Goal: Task Accomplishment & Management: Complete application form

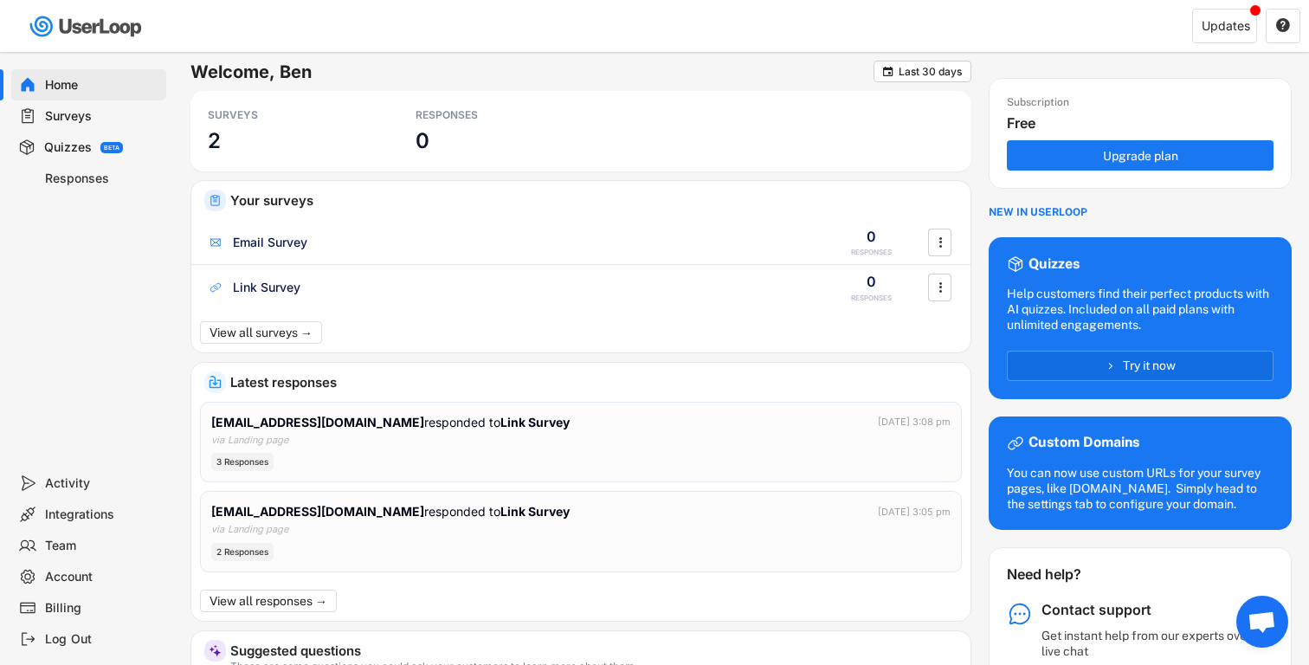
click at [113, 147] on div "BETA" at bounding box center [112, 148] width 16 height 6
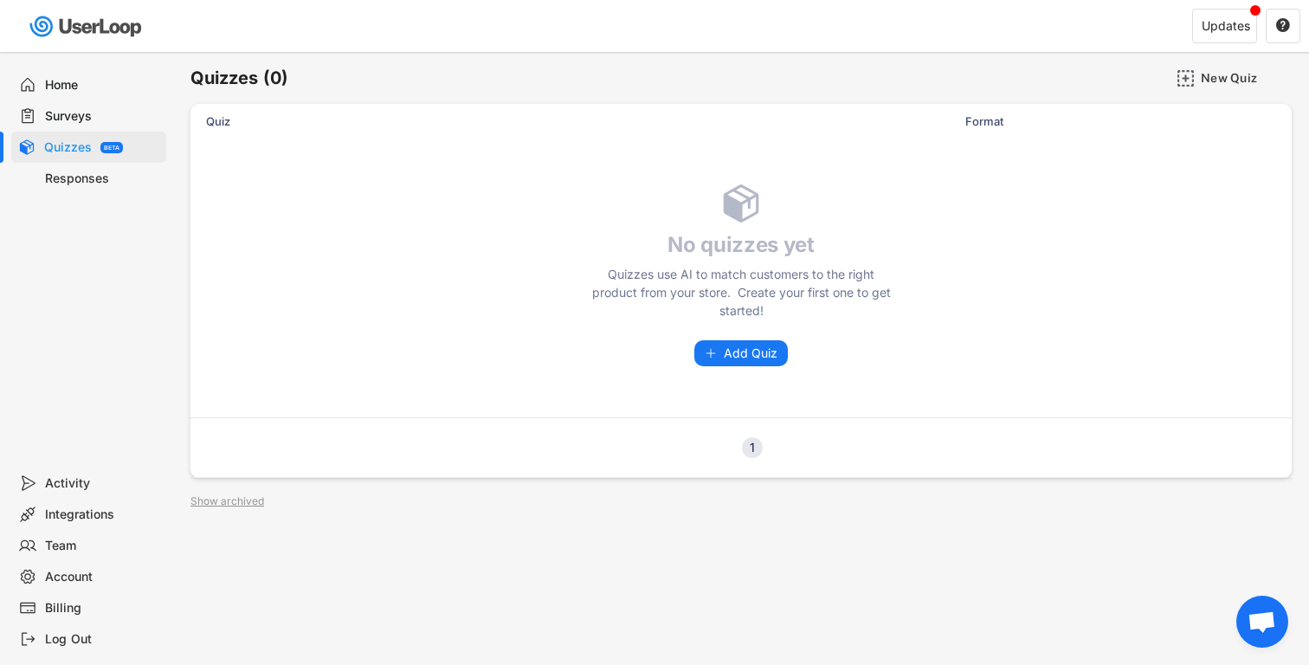
click at [50, 181] on div "Responses" at bounding box center [102, 179] width 114 height 16
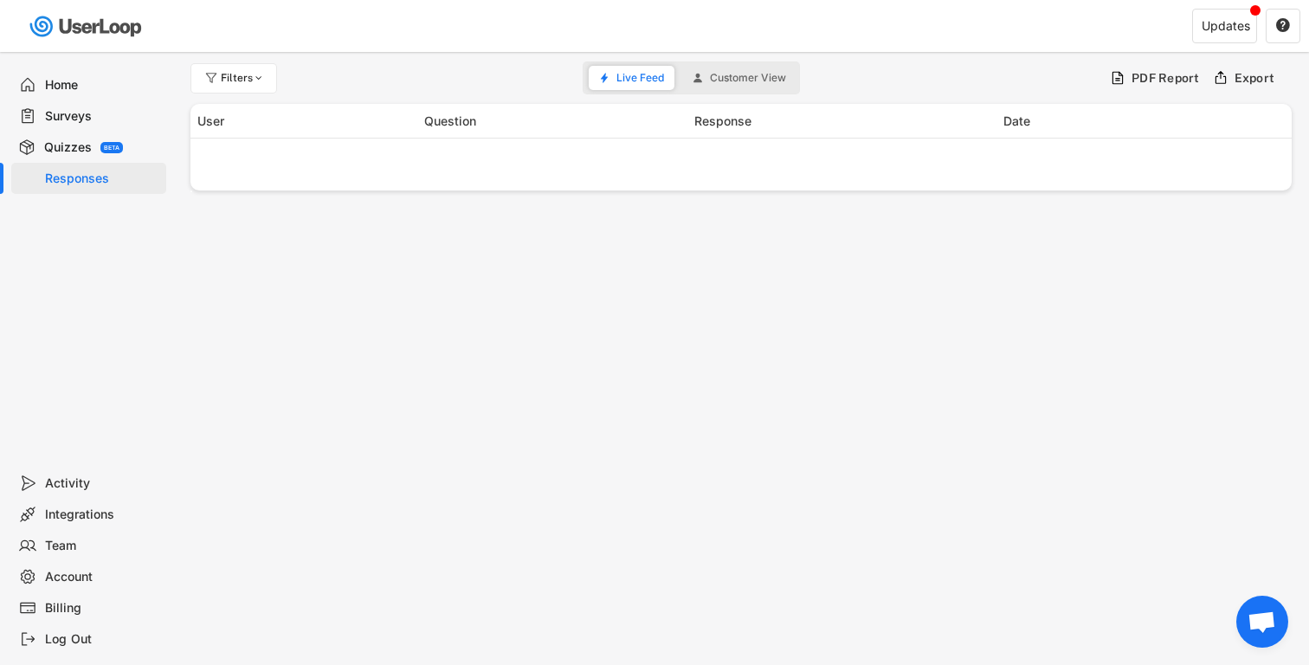
click at [52, 105] on div "Surveys" at bounding box center [88, 115] width 155 height 31
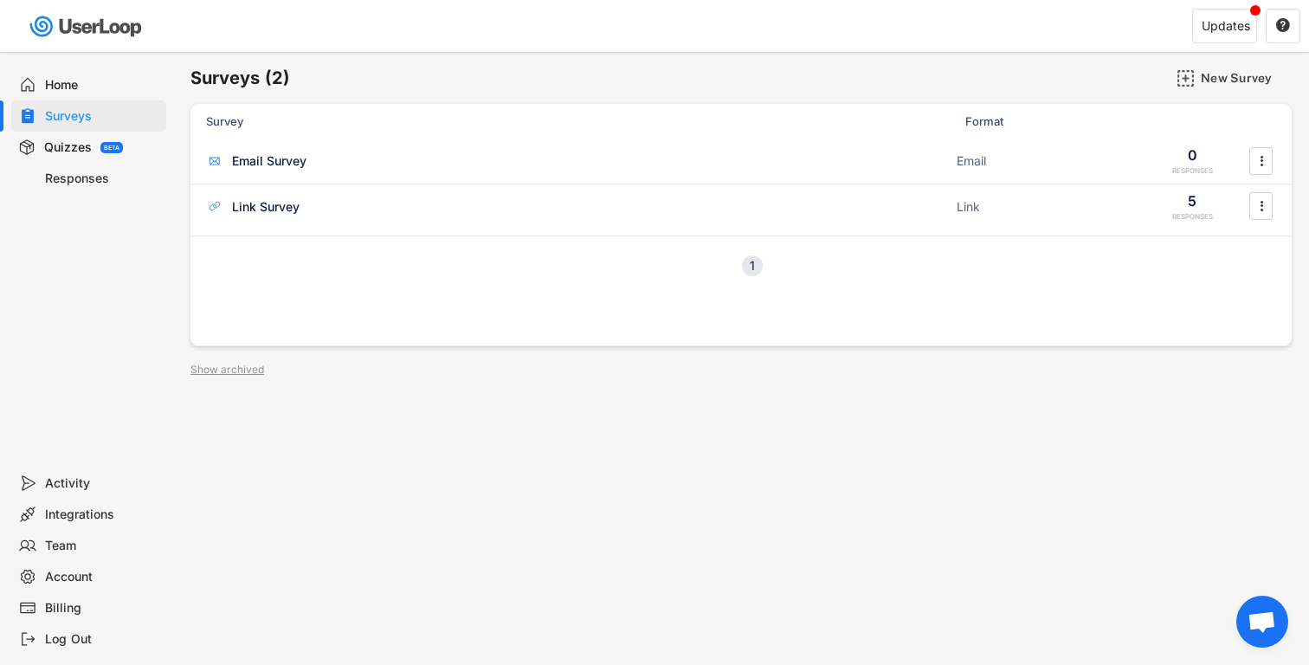
click at [83, 476] on div "Activity" at bounding box center [102, 483] width 114 height 16
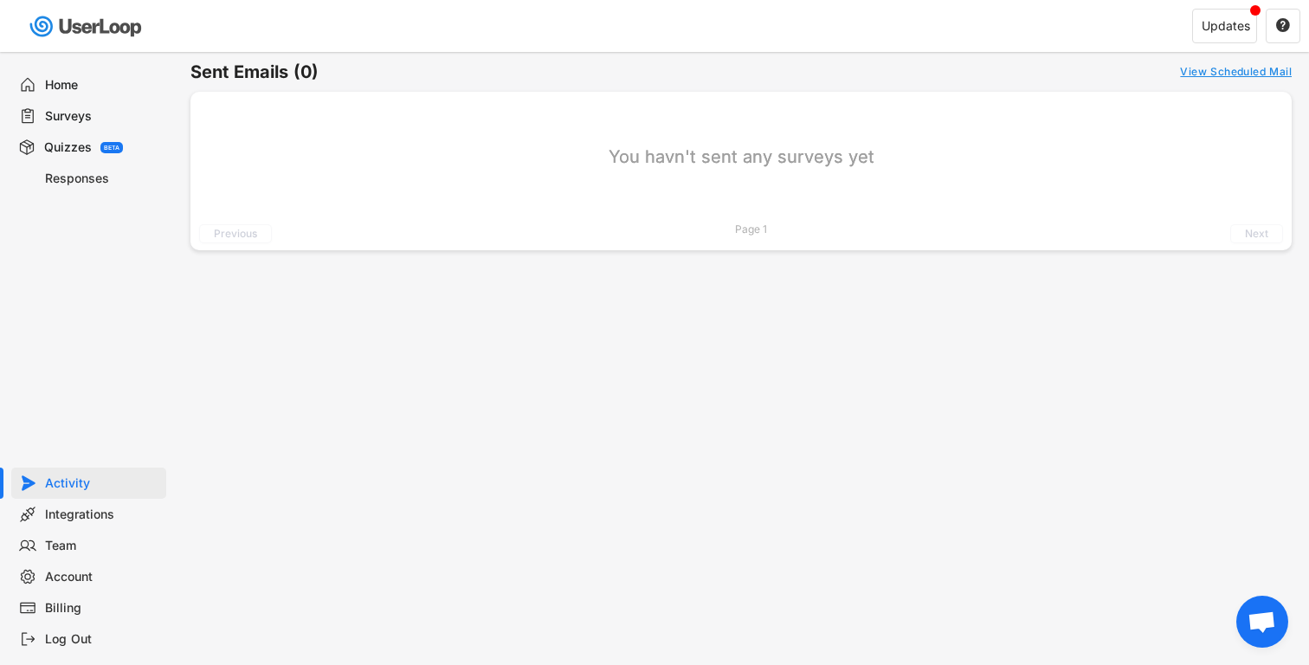
click at [78, 515] on div "Integrations" at bounding box center [102, 514] width 114 height 16
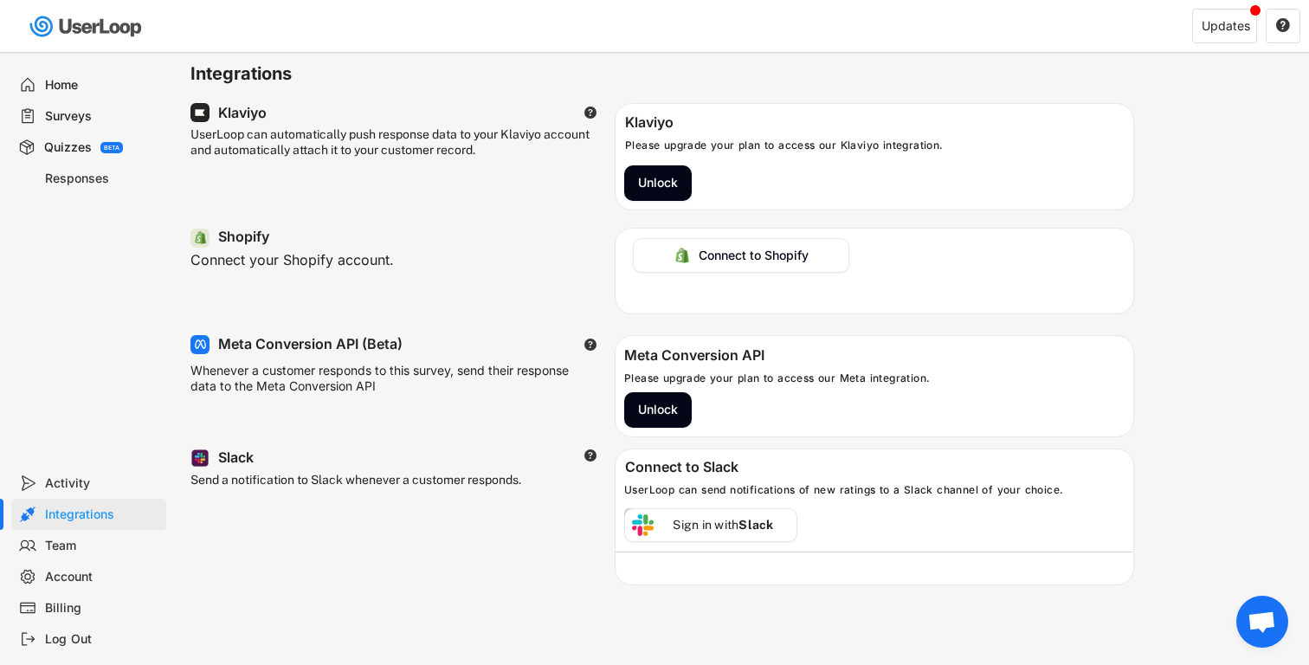
click at [68, 551] on div "Team" at bounding box center [102, 546] width 114 height 16
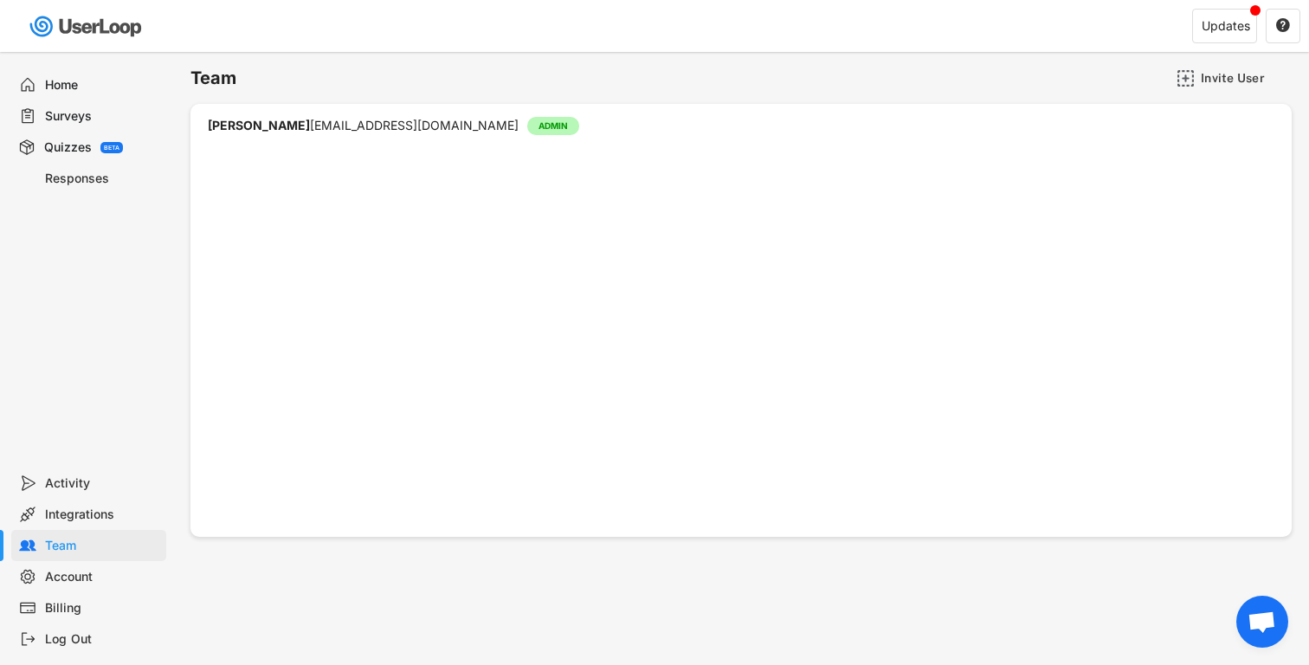
click at [76, 576] on div "Account" at bounding box center [102, 577] width 114 height 16
select select ""en""
select select ""1_week""
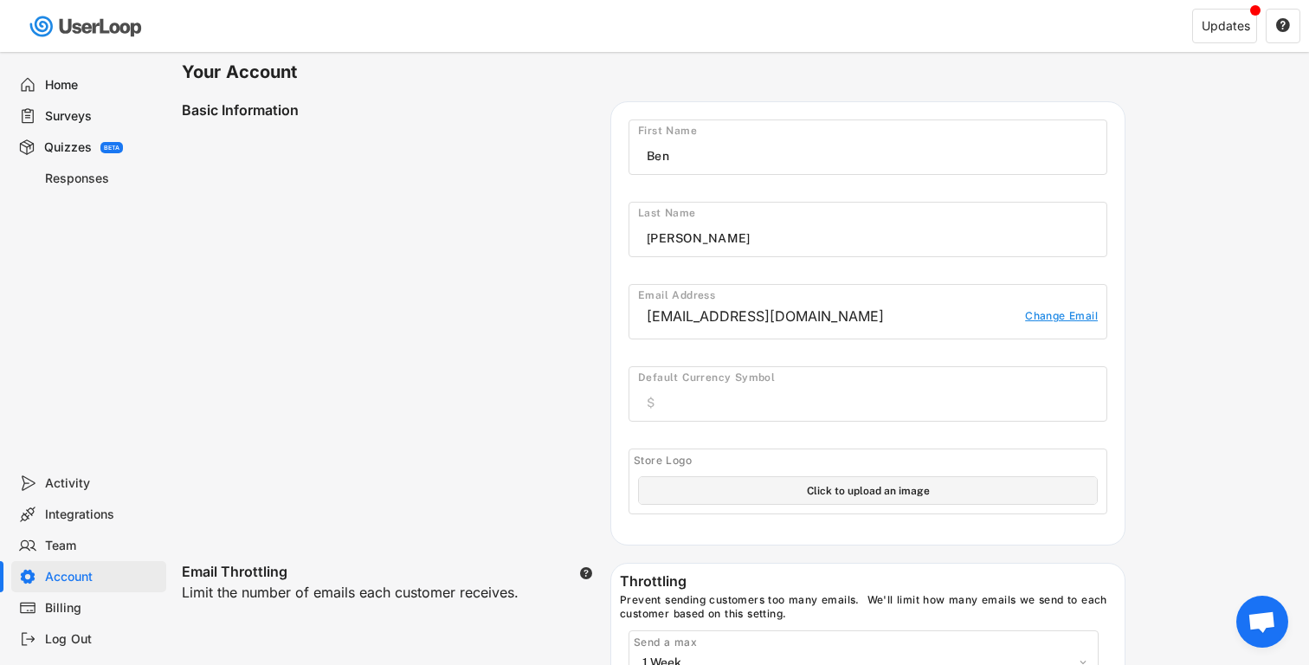
click at [78, 600] on div "Billing" at bounding box center [102, 608] width 114 height 16
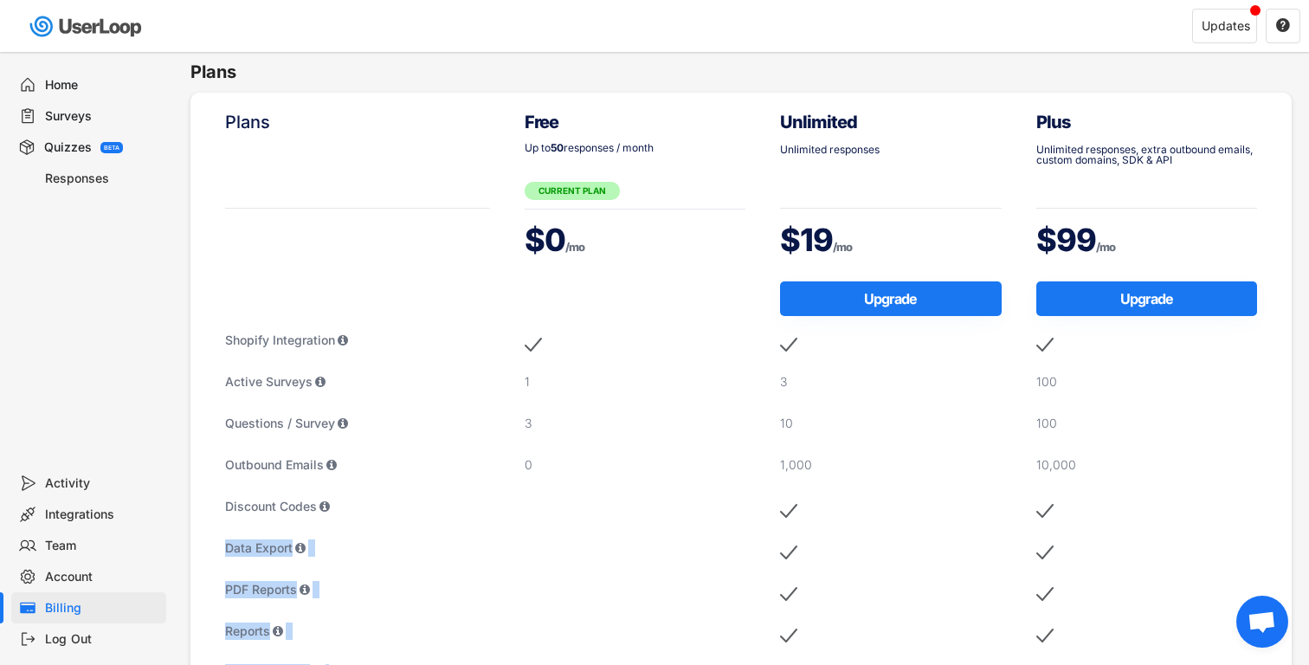
drag, startPoint x: 215, startPoint y: 515, endPoint x: 215, endPoint y: 715, distance: 200.0
click at [215, 664] on html "Welcome, Ben  Last 30 days SURVEYS 2 RESPONSES 0 Your surveys Email Survey 0 R…" at bounding box center [654, 332] width 1309 height 665
click at [1227, 20] on div "Updates" at bounding box center [1225, 26] width 48 height 12
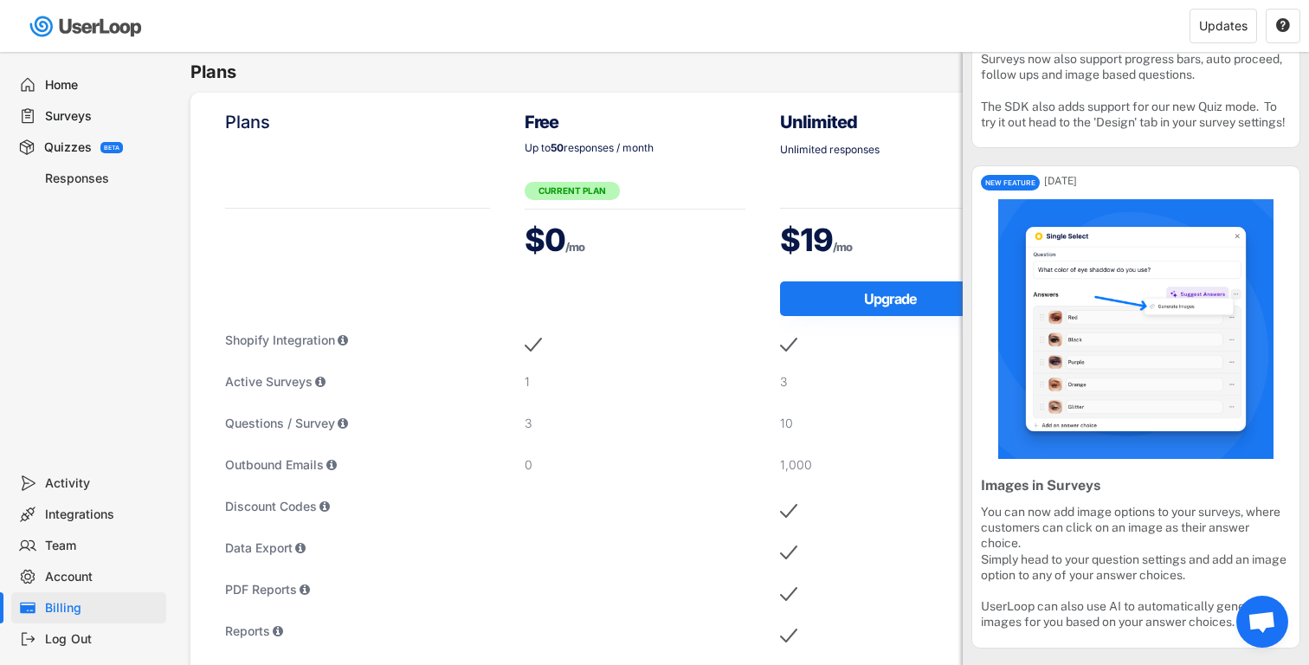
scroll to position [750, 0]
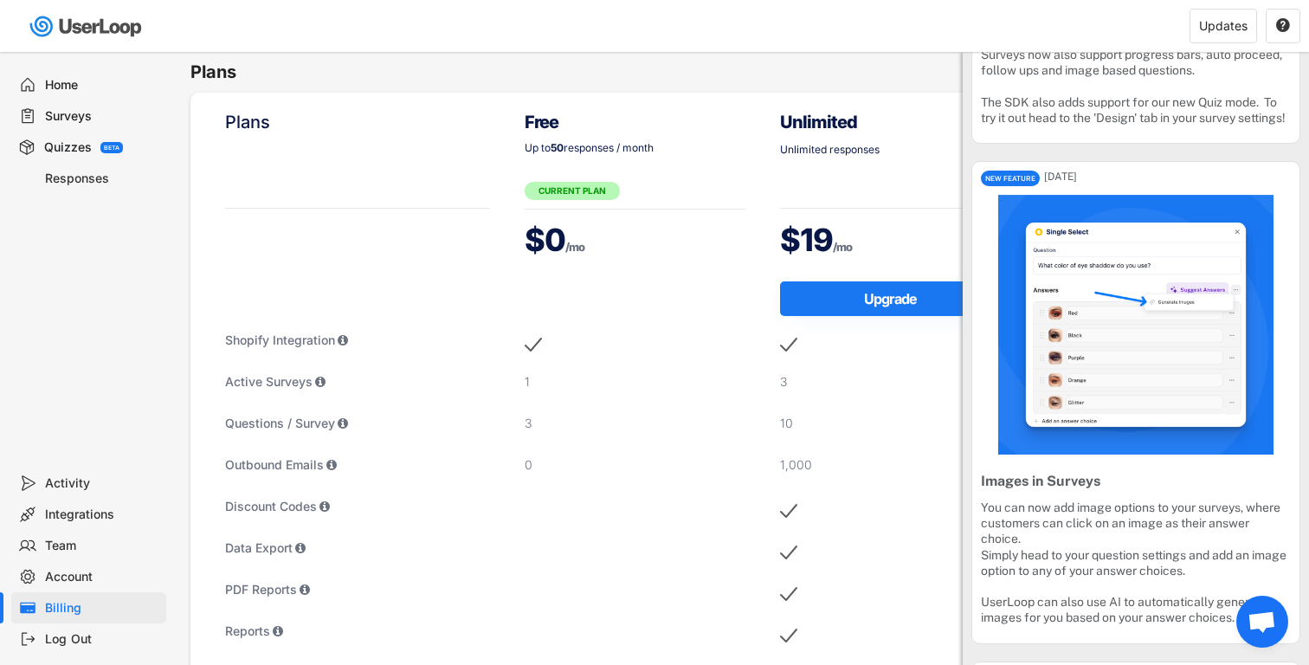
click at [1079, 386] on img at bounding box center [1136, 325] width 310 height 260
click at [87, 113] on div "Surveys" at bounding box center [102, 116] width 114 height 16
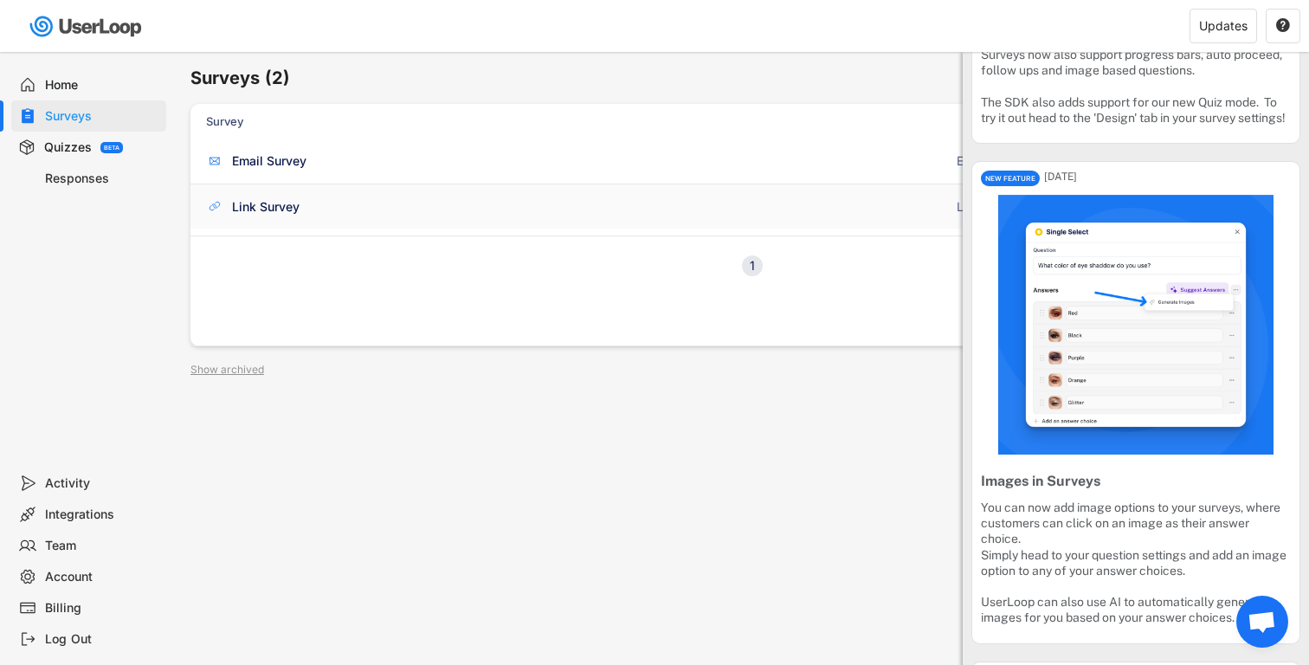
click at [295, 213] on div "Link Survey" at bounding box center [266, 206] width 68 height 17
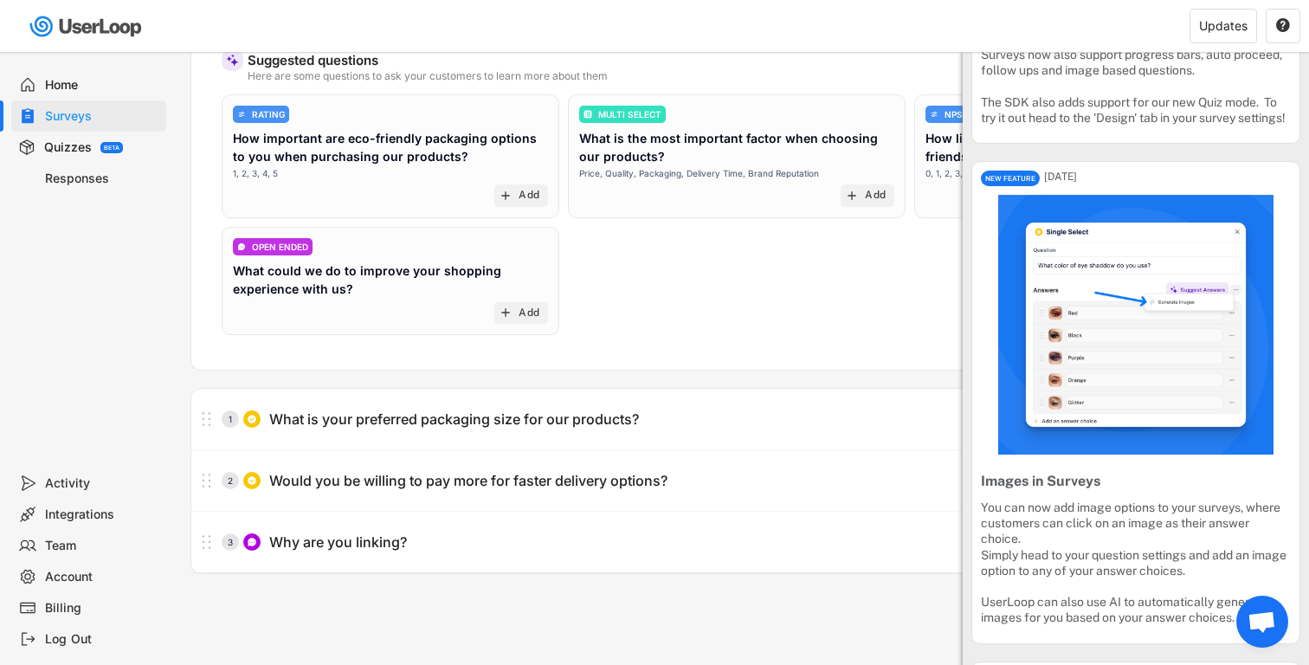
scroll to position [274, 0]
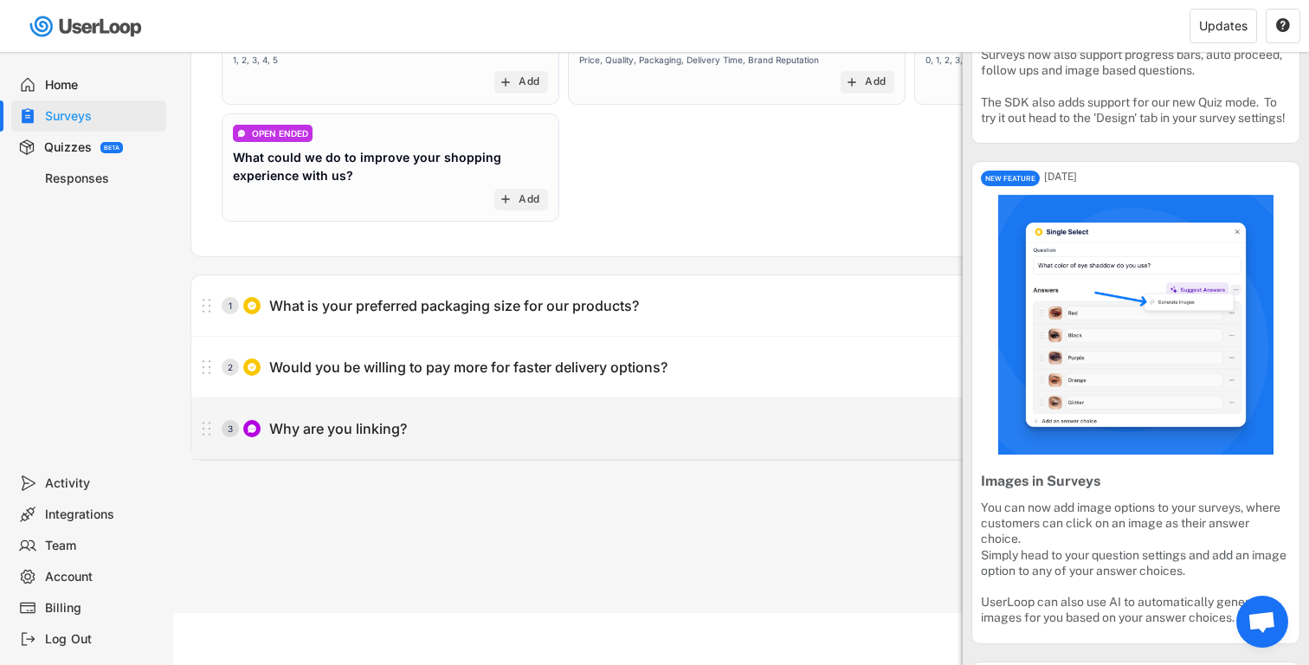
click at [357, 428] on div "Why are you linking?" at bounding box center [338, 429] width 138 height 18
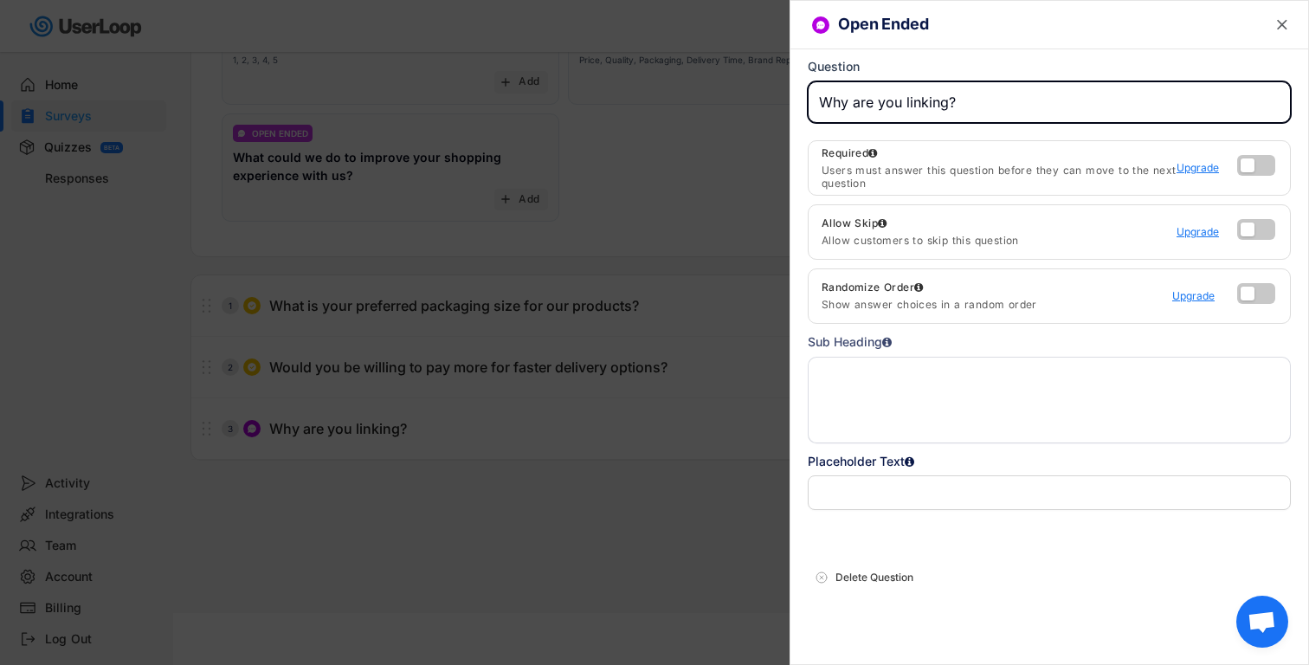
click at [1079, 409] on textarea at bounding box center [1049, 400] width 483 height 87
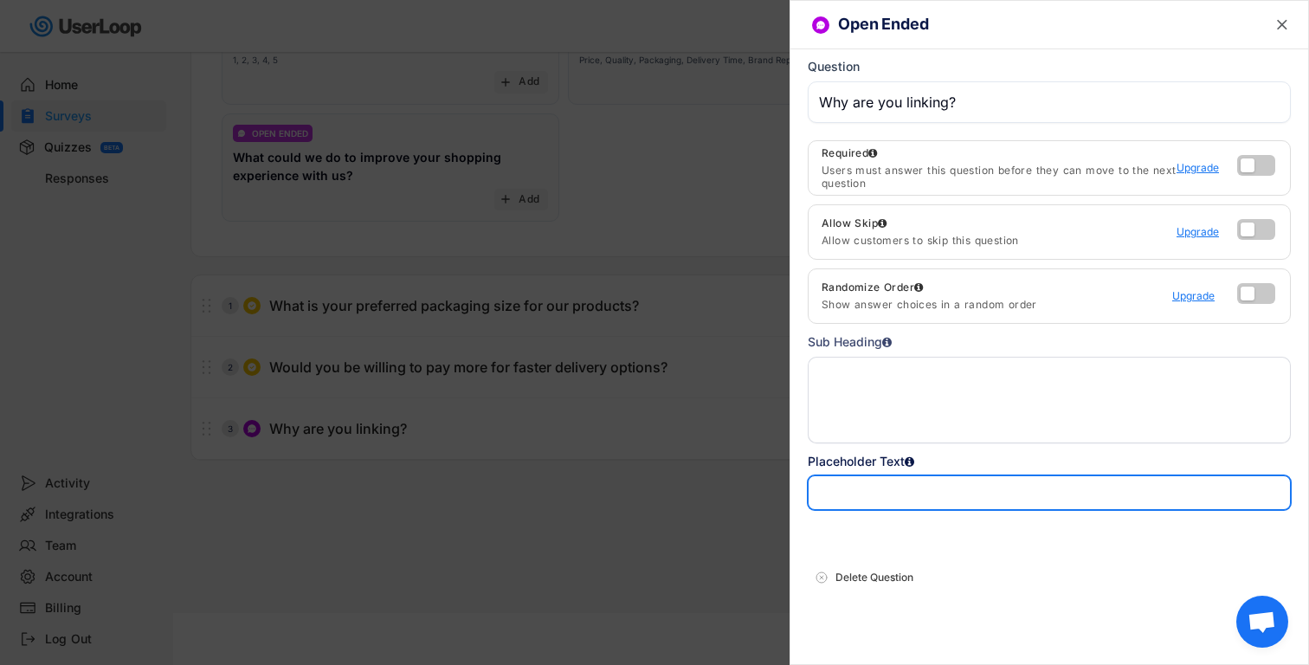
click at [989, 491] on input "input" at bounding box center [1049, 492] width 483 height 35
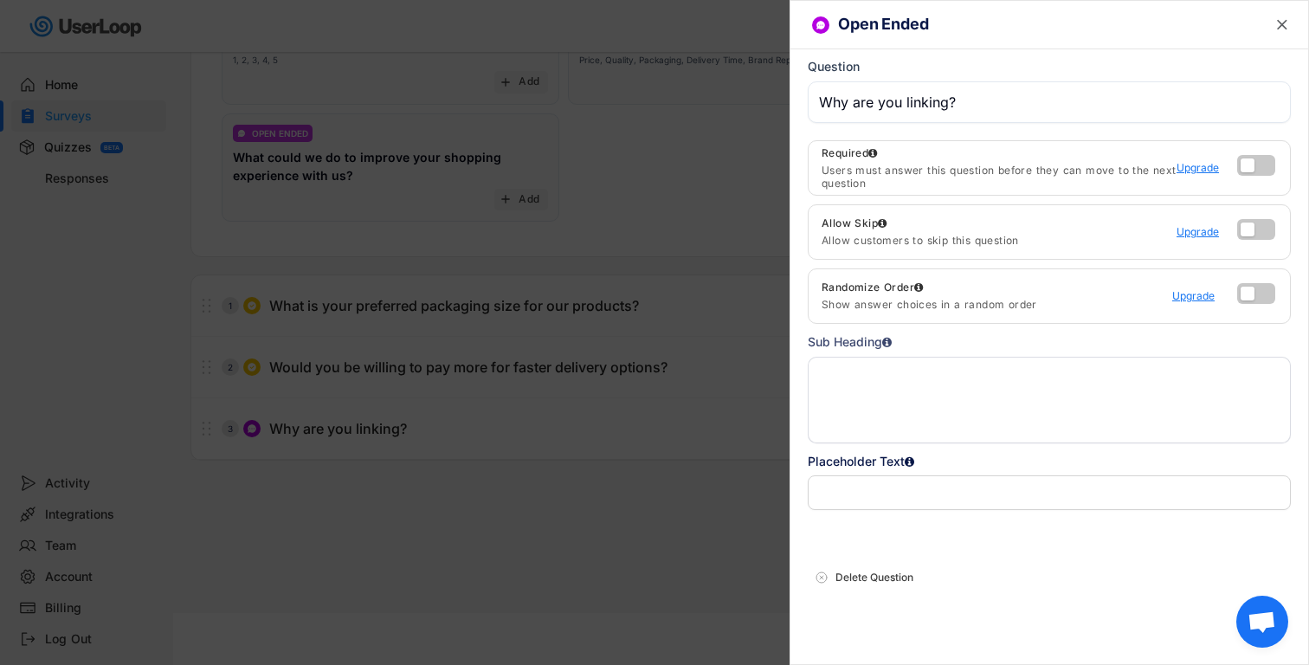
click at [910, 123] on div "Question" at bounding box center [1049, 91] width 483 height 64
click at [1298, 55] on div "Open Ended  Question Required Users must answer this question before they can …" at bounding box center [1048, 332] width 519 height 665
click at [1283, 25] on text "" at bounding box center [1282, 25] width 10 height 18
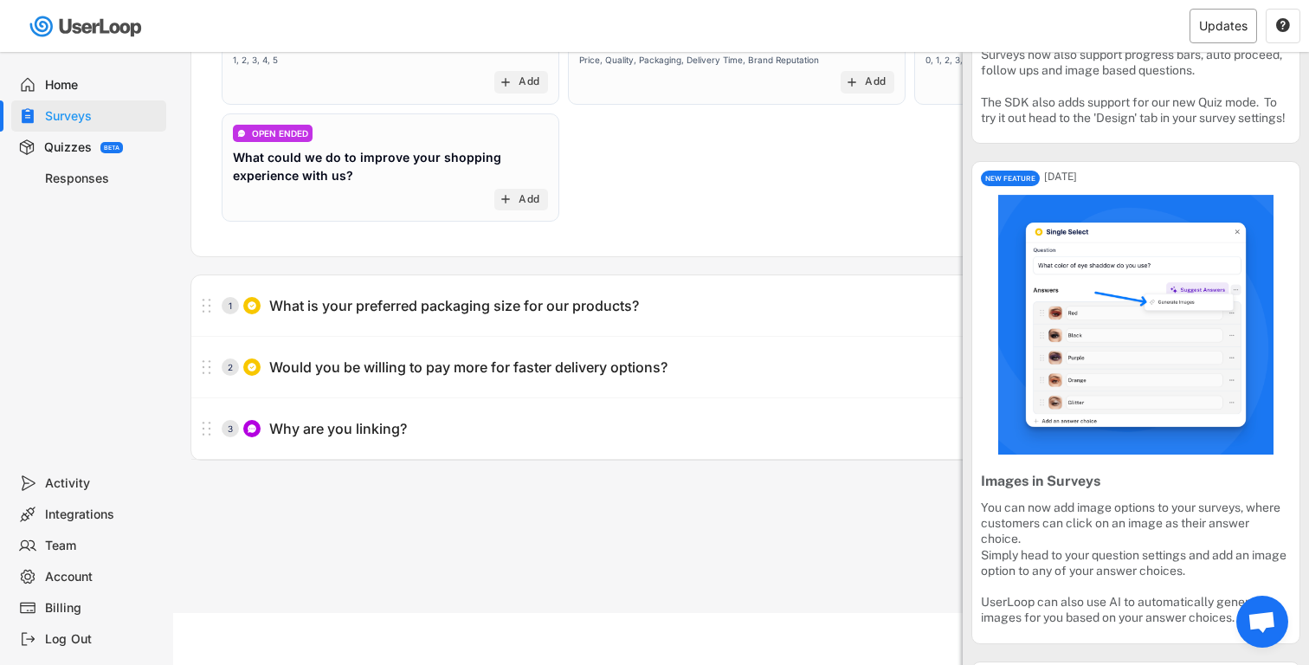
click at [1236, 30] on div "Updates" at bounding box center [1223, 26] width 48 height 12
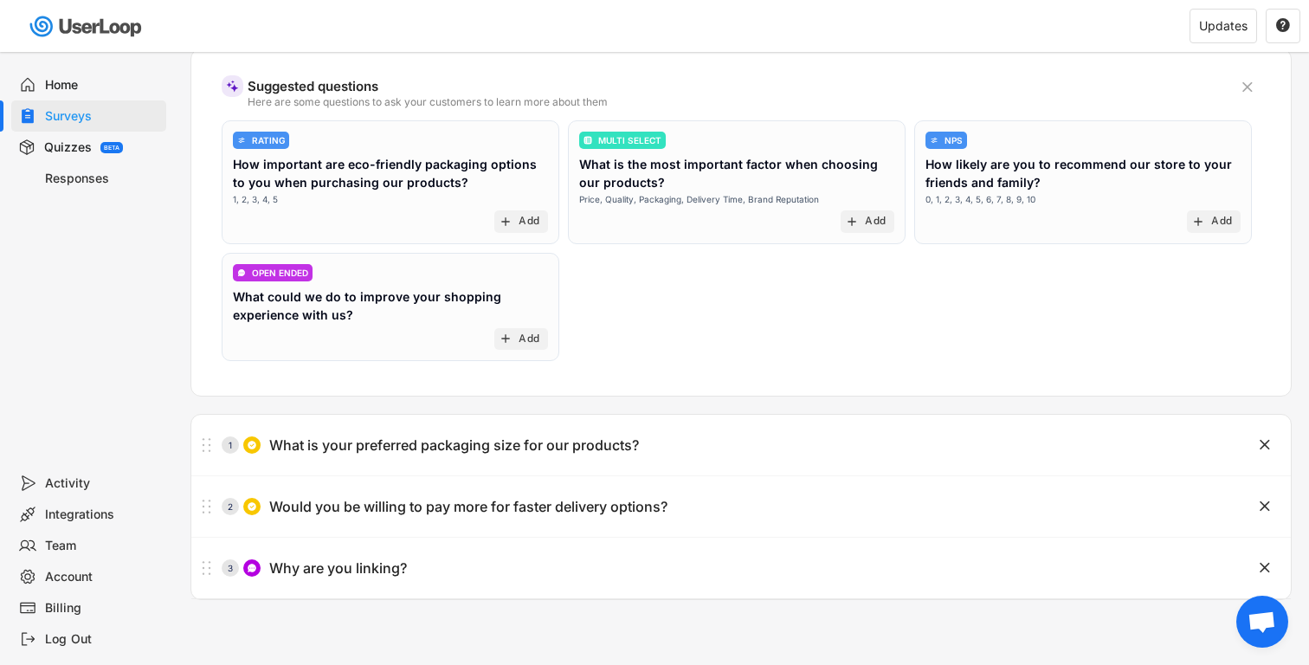
scroll to position [0, 0]
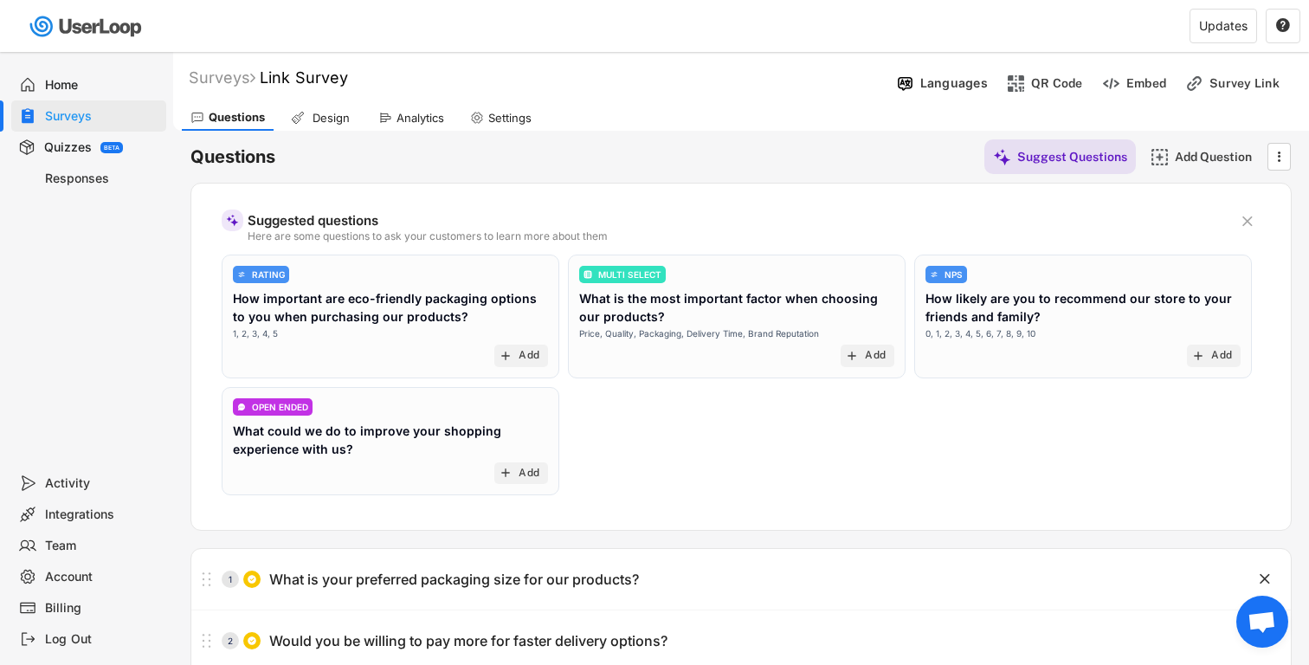
click at [1053, 134] on div "Questions Suggest Questions Add Question  Suggested questions Here are some qu…" at bounding box center [740, 432] width 1101 height 603
click at [1076, 162] on div "Suggest Questions" at bounding box center [1072, 157] width 110 height 16
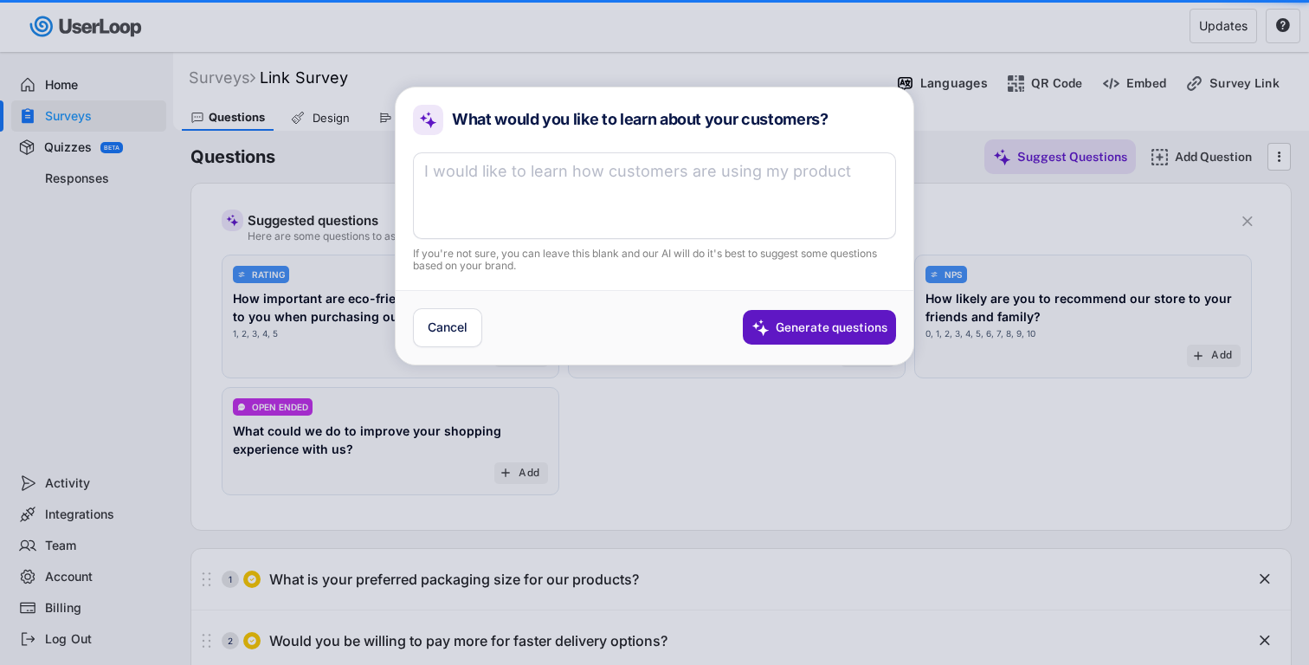
click at [565, 164] on textarea at bounding box center [654, 195] width 483 height 87
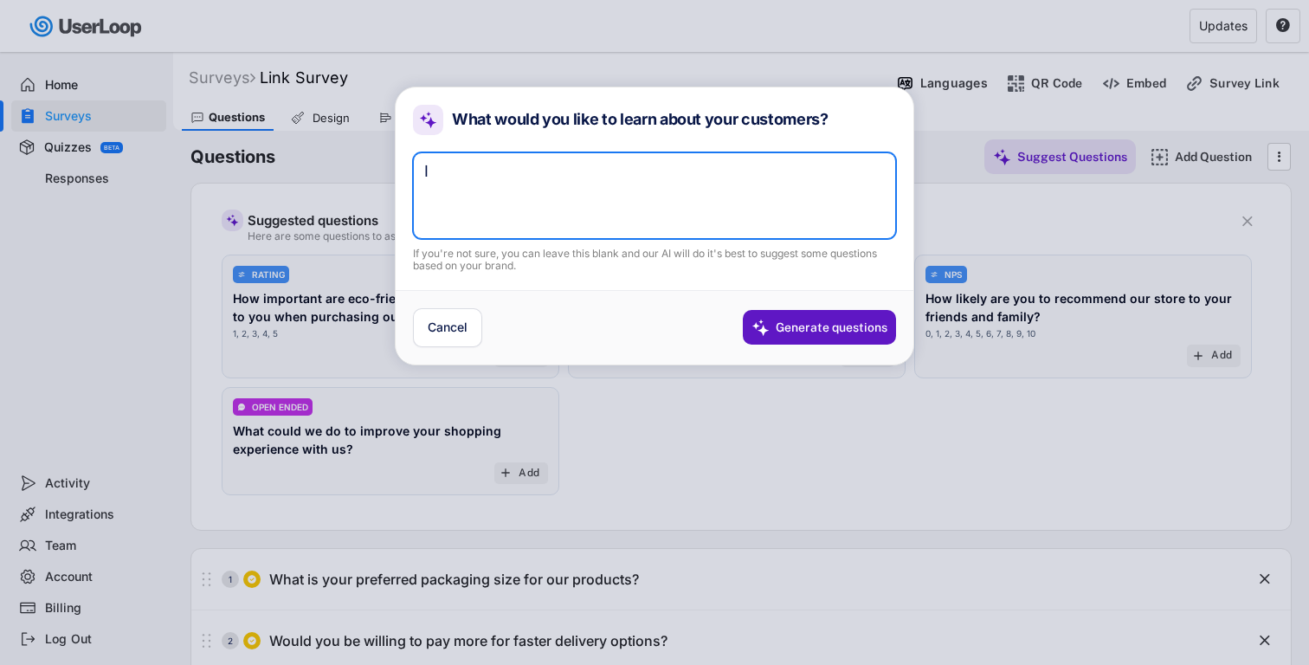
type textarea "I"
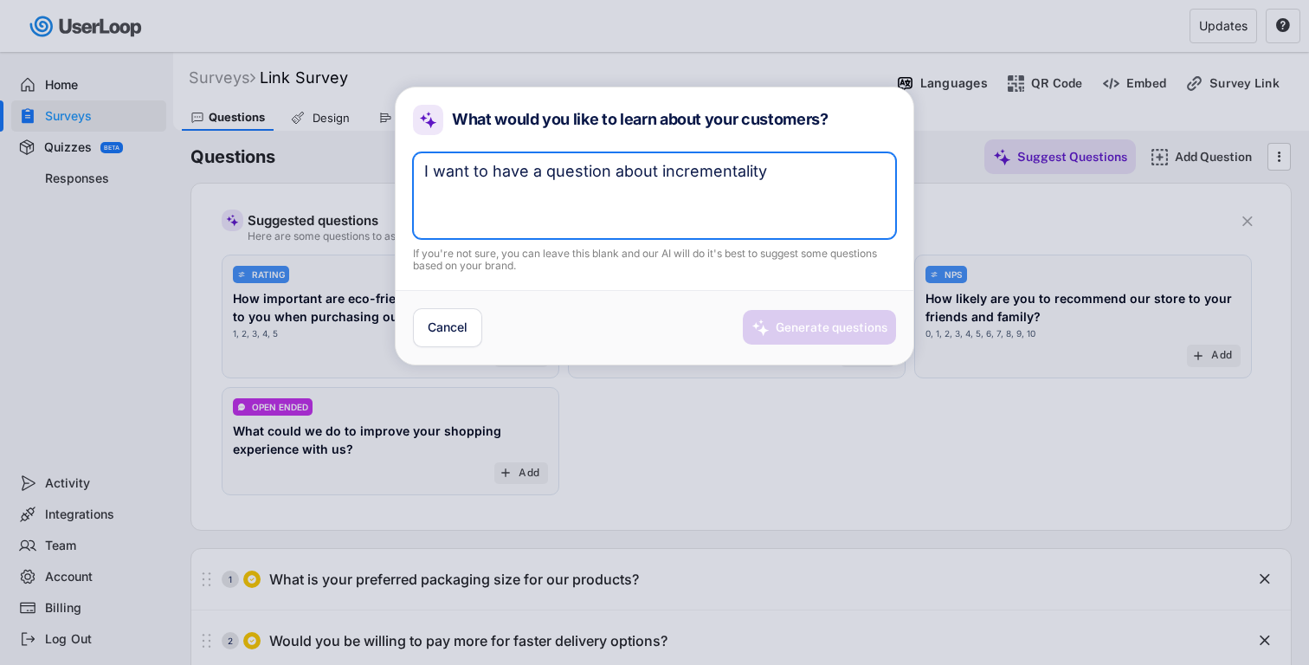
type textarea "I want to have a question about incrementality"
click at [789, 324] on div "Generate questions" at bounding box center [832, 327] width 112 height 16
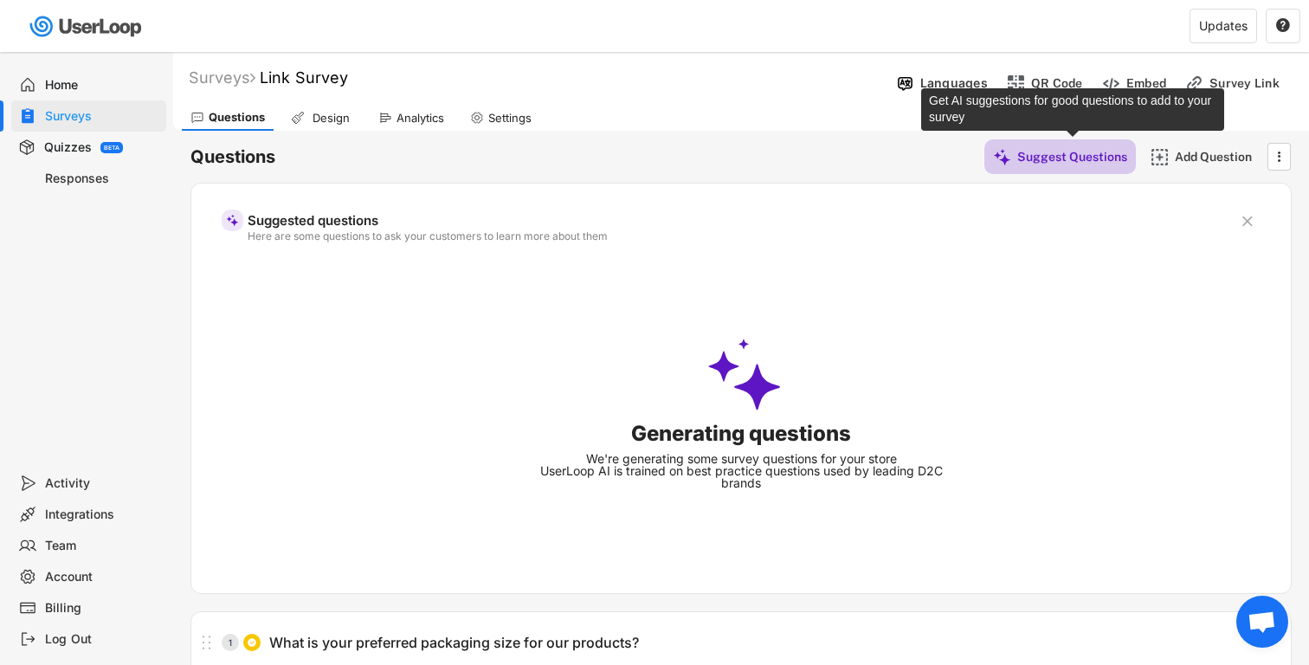
click at [1084, 153] on div "Suggest Questions" at bounding box center [1072, 157] width 110 height 16
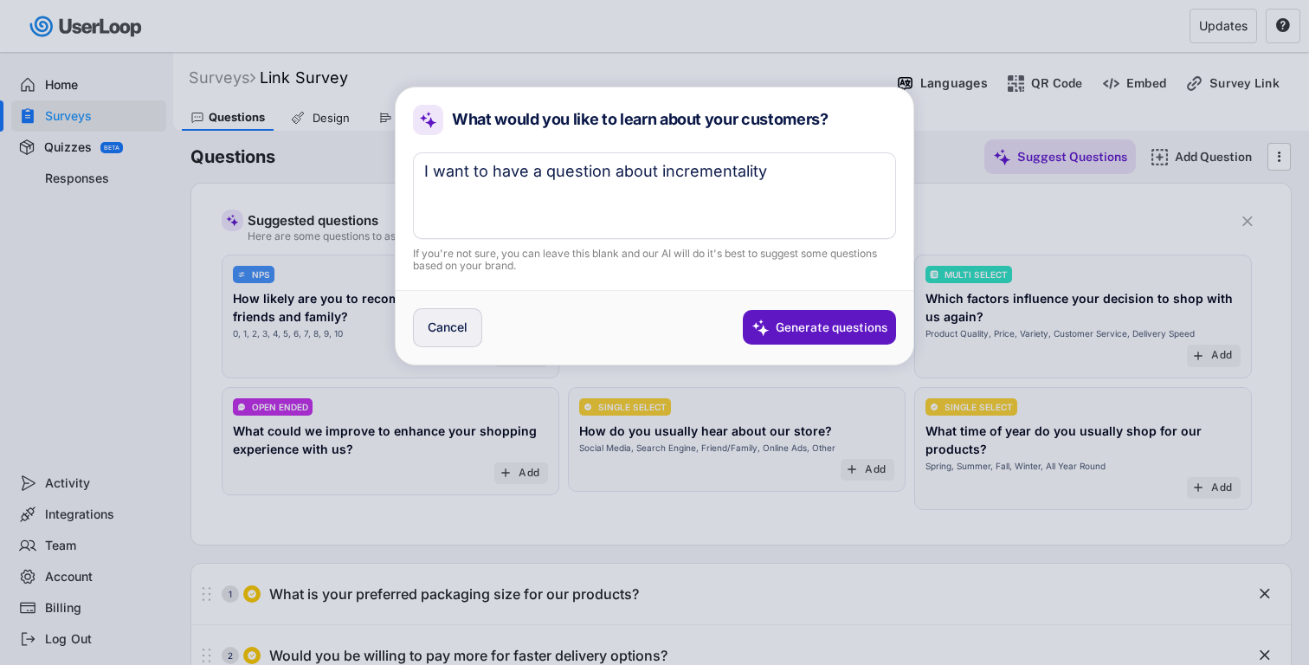
click at [441, 348] on div "Cancel Generate questions" at bounding box center [655, 327] width 518 height 74
click at [445, 338] on button "Cancel" at bounding box center [447, 327] width 69 height 39
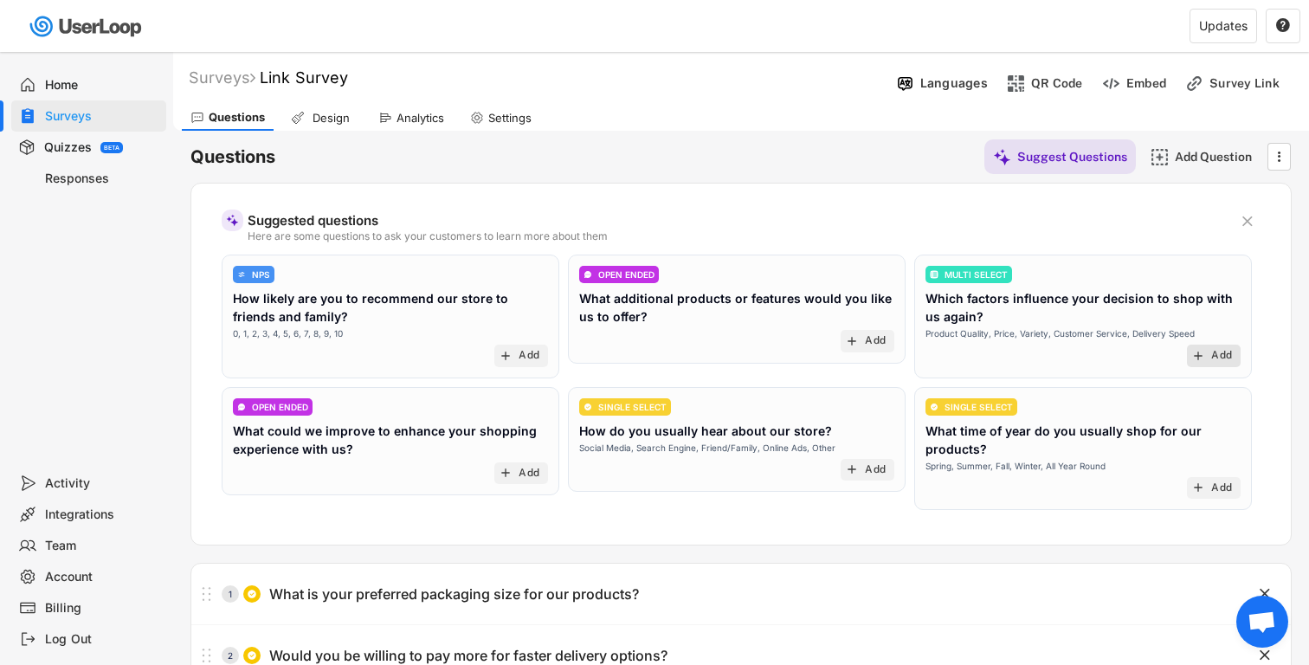
click at [1214, 354] on div "Add" at bounding box center [1221, 356] width 21 height 14
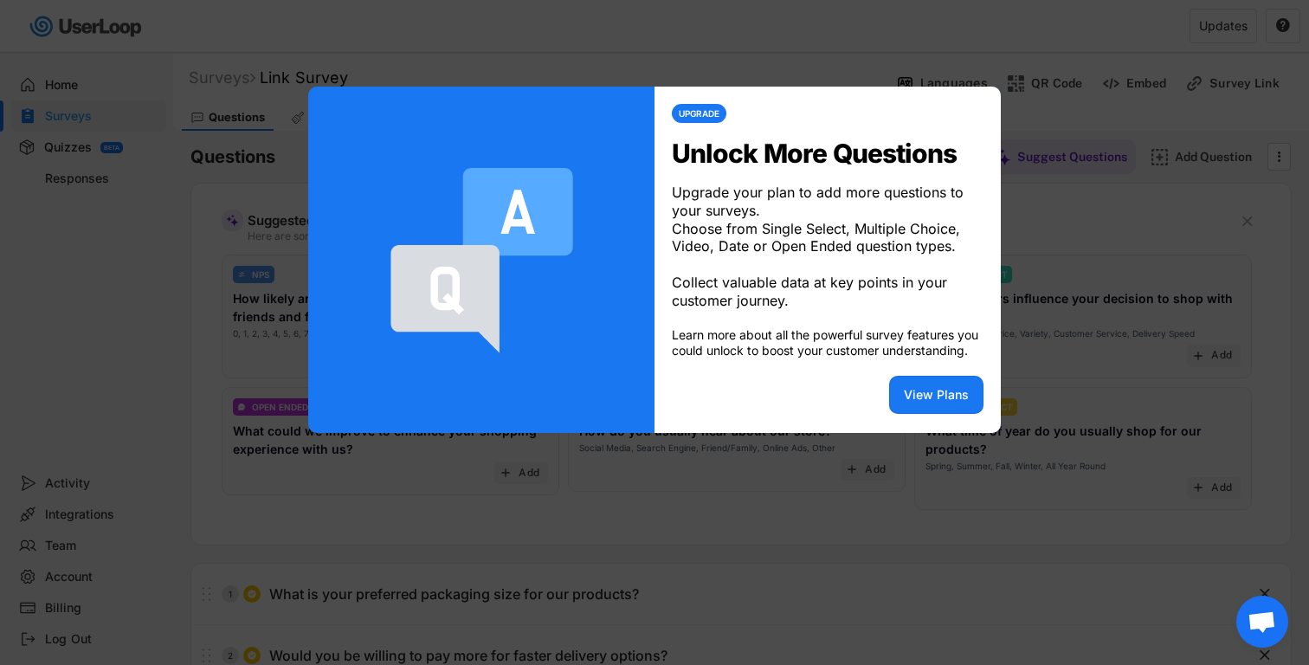
click at [1141, 259] on div at bounding box center [654, 332] width 1309 height 665
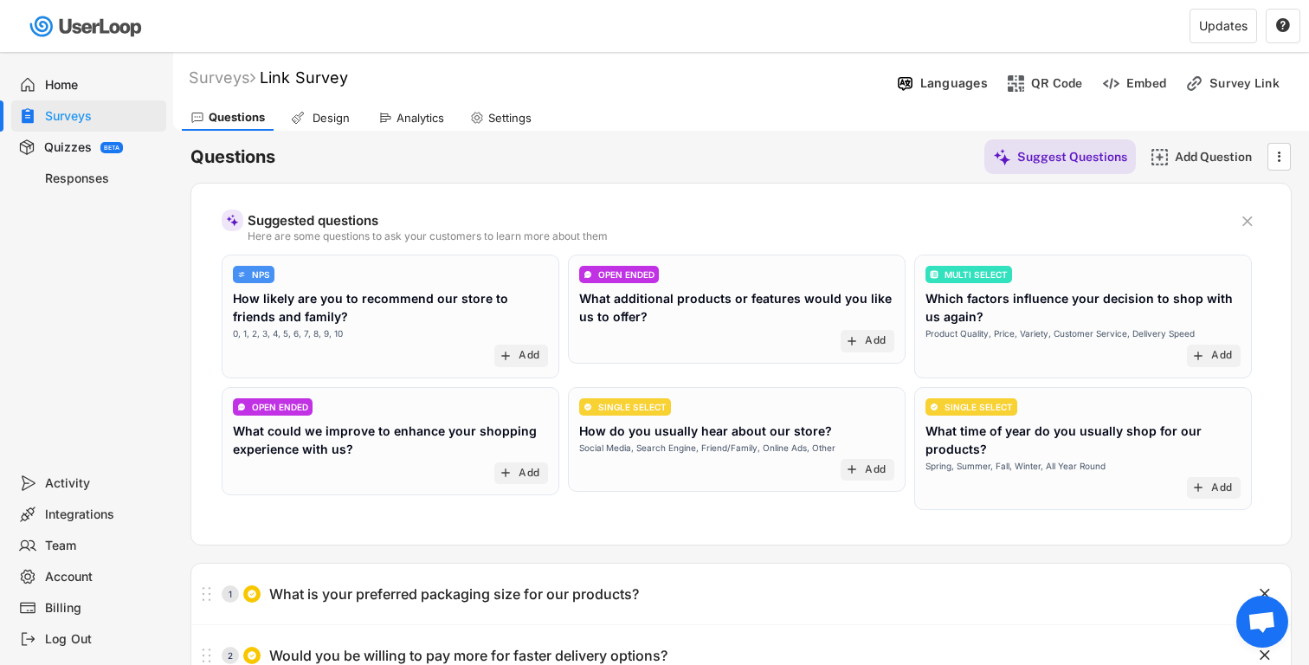
click at [83, 119] on div "Surveys" at bounding box center [102, 116] width 114 height 16
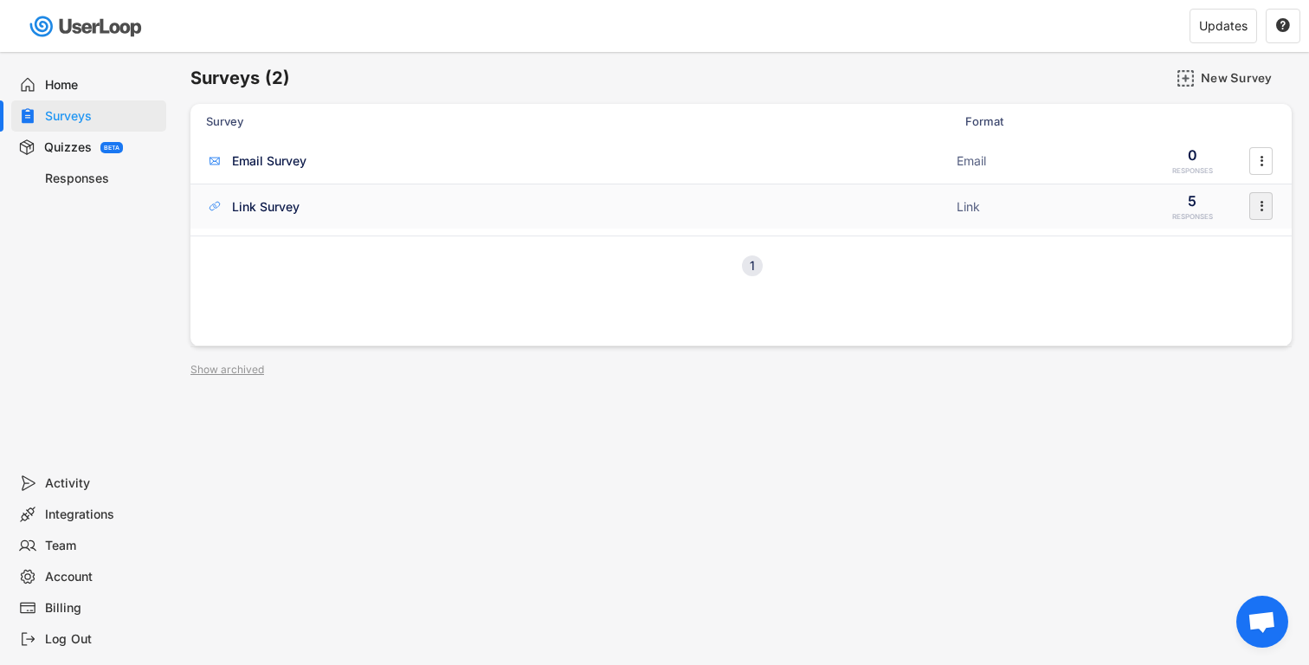
click at [1263, 207] on icon "" at bounding box center [1261, 206] width 17 height 26
click at [1195, 415] on div "Archive" at bounding box center [1236, 416] width 109 height 14
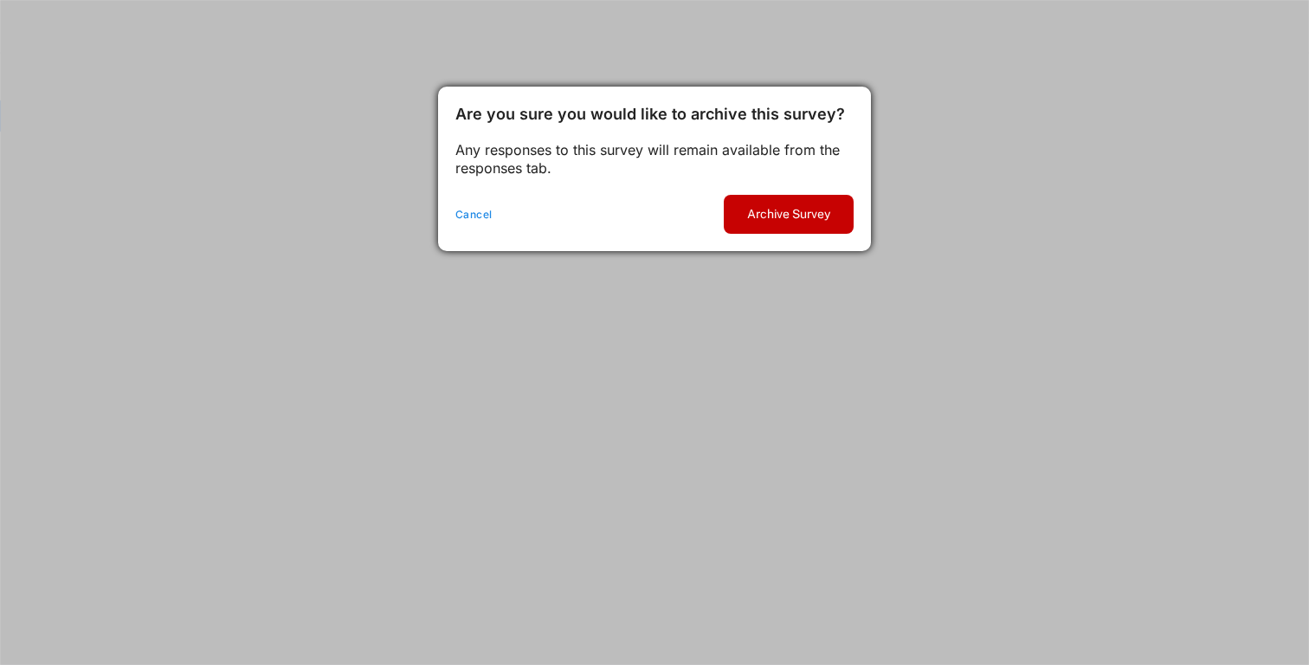
click at [791, 210] on button "Archive Survey" at bounding box center [789, 214] width 130 height 39
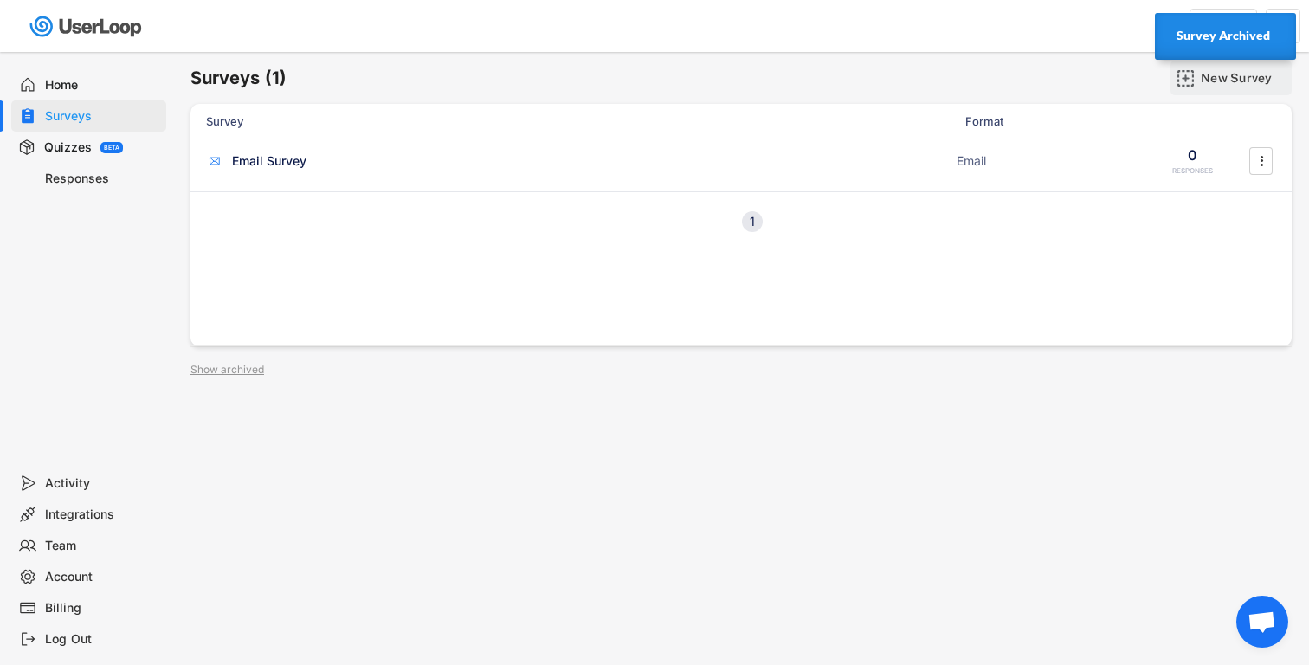
click at [1219, 86] on div "New Survey" at bounding box center [1244, 78] width 87 height 35
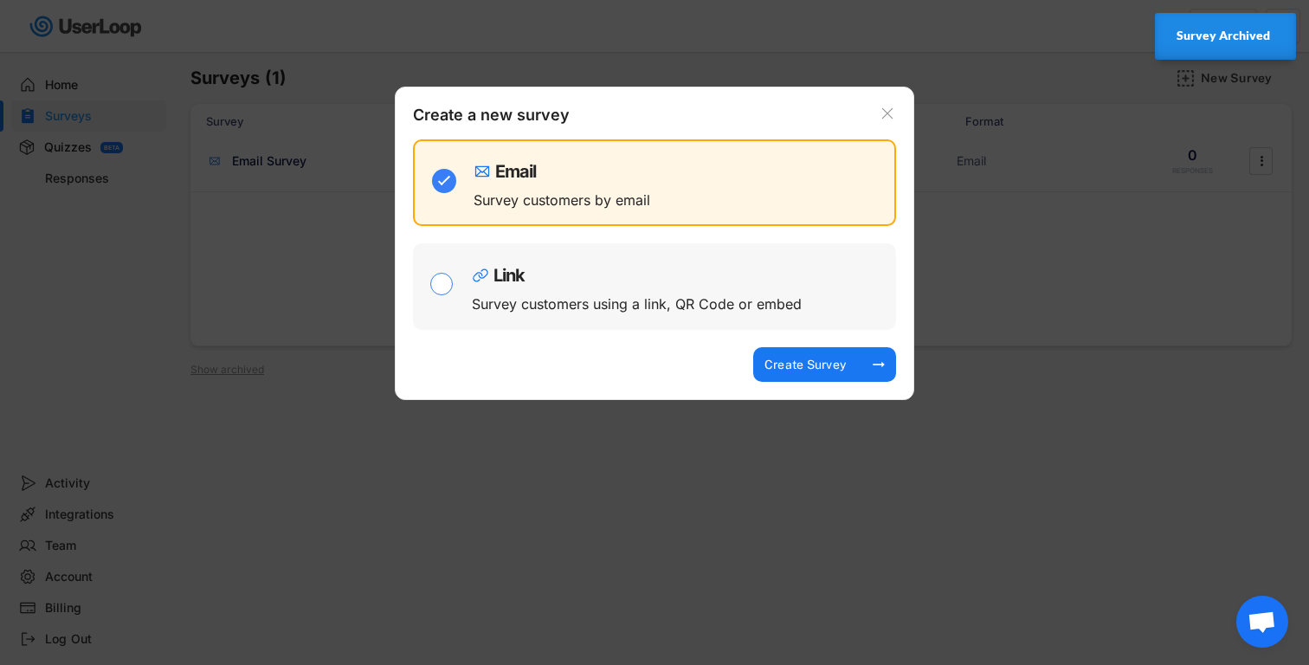
click at [654, 304] on div "Survey customers using a link, QR Code or embed" at bounding box center [637, 304] width 330 height 14
checkbox input "false"
checkbox input "true"
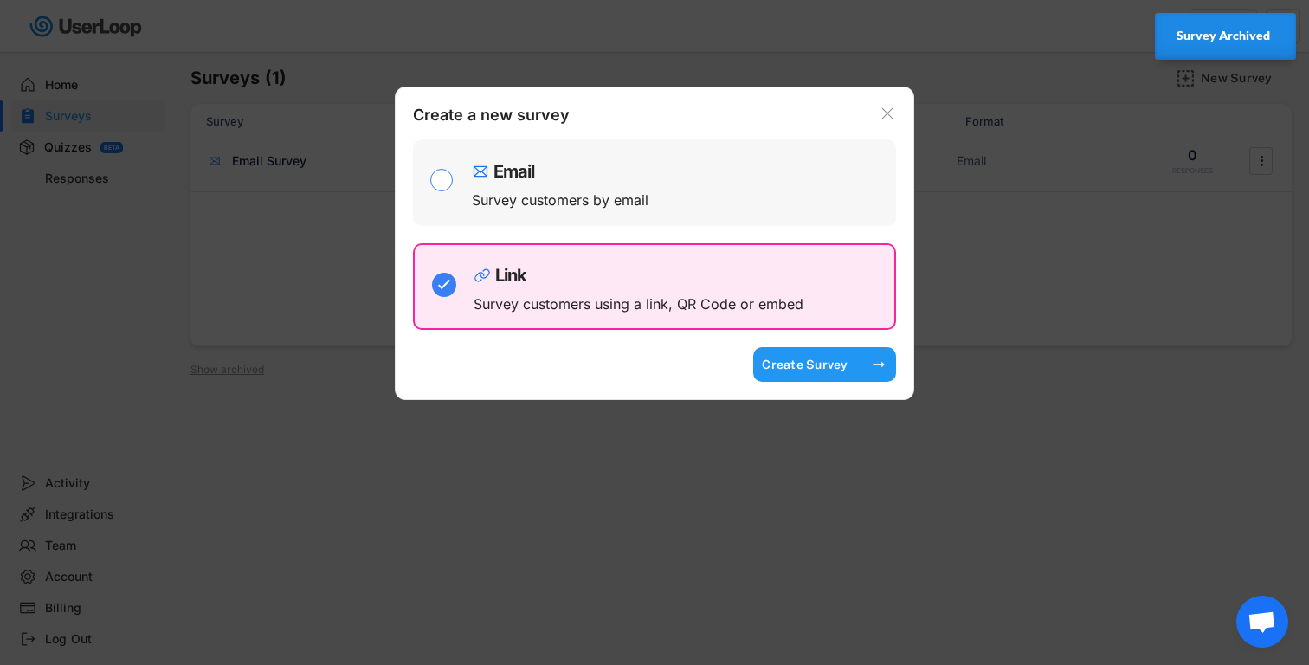
click at [807, 368] on div "Create Survey" at bounding box center [805, 365] width 87 height 16
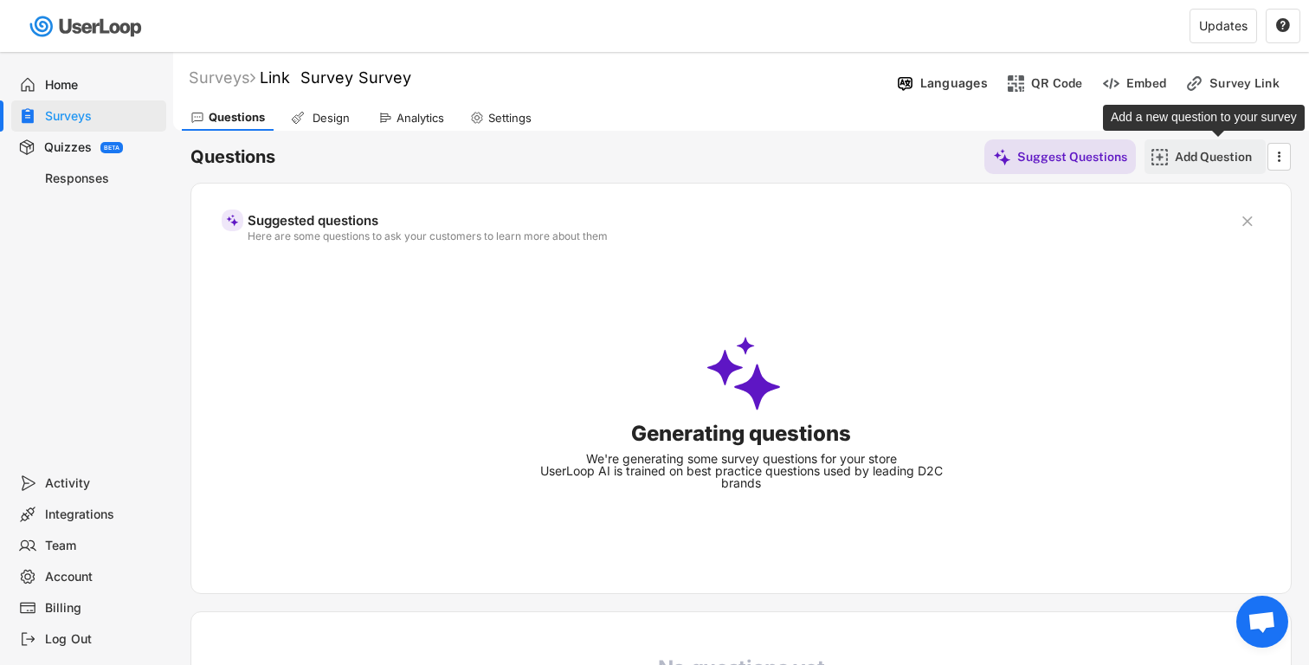
click at [1223, 153] on div "Add Question" at bounding box center [1218, 157] width 87 height 16
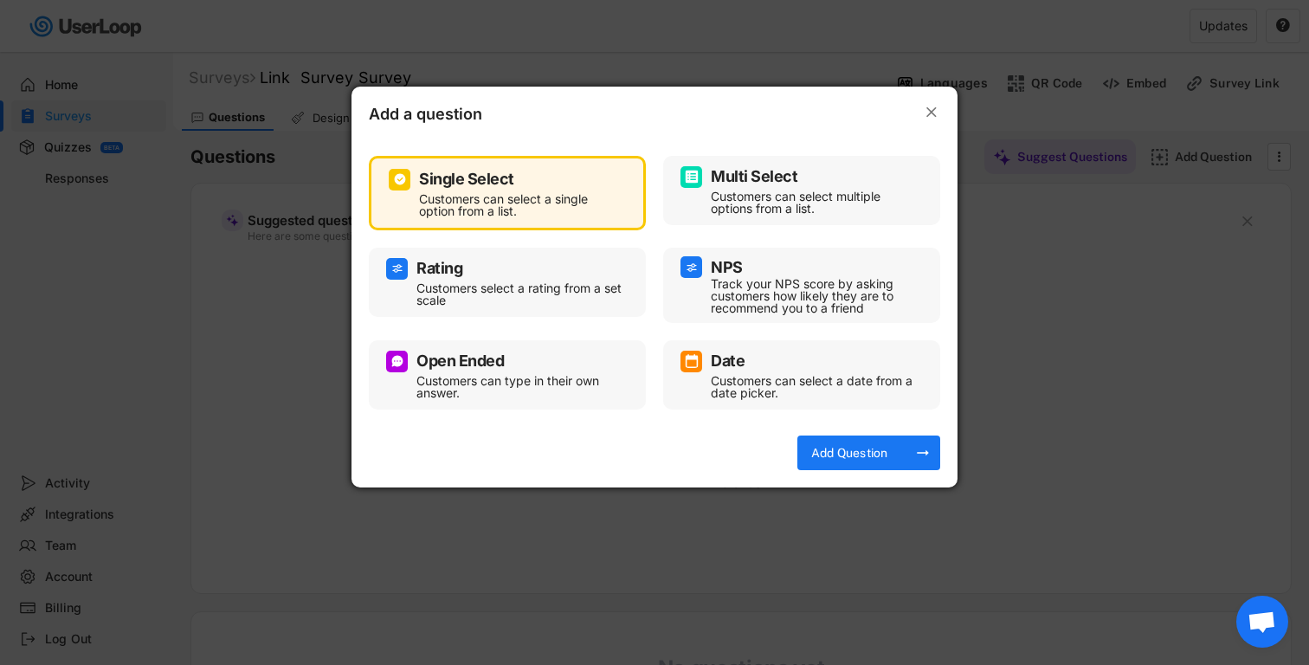
click at [777, 164] on div "Multi Select Customers can select multiple options from a list." at bounding box center [801, 190] width 242 height 52
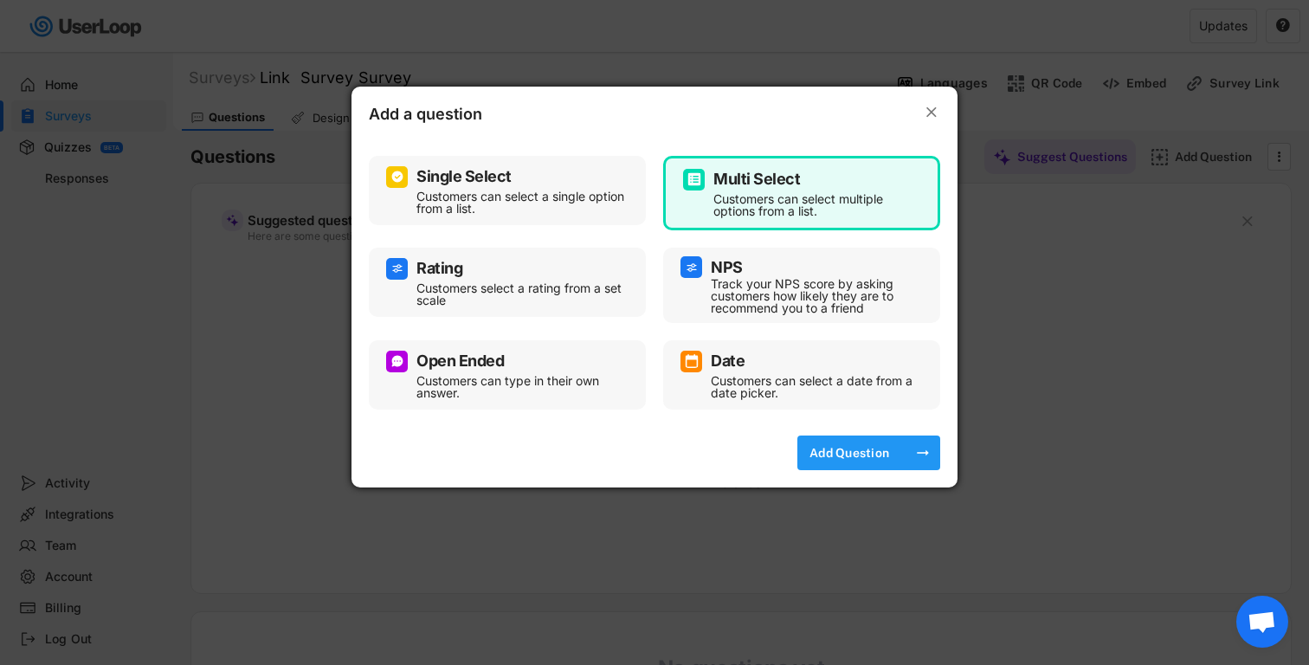
click at [850, 453] on div "Add Question" at bounding box center [849, 453] width 87 height 16
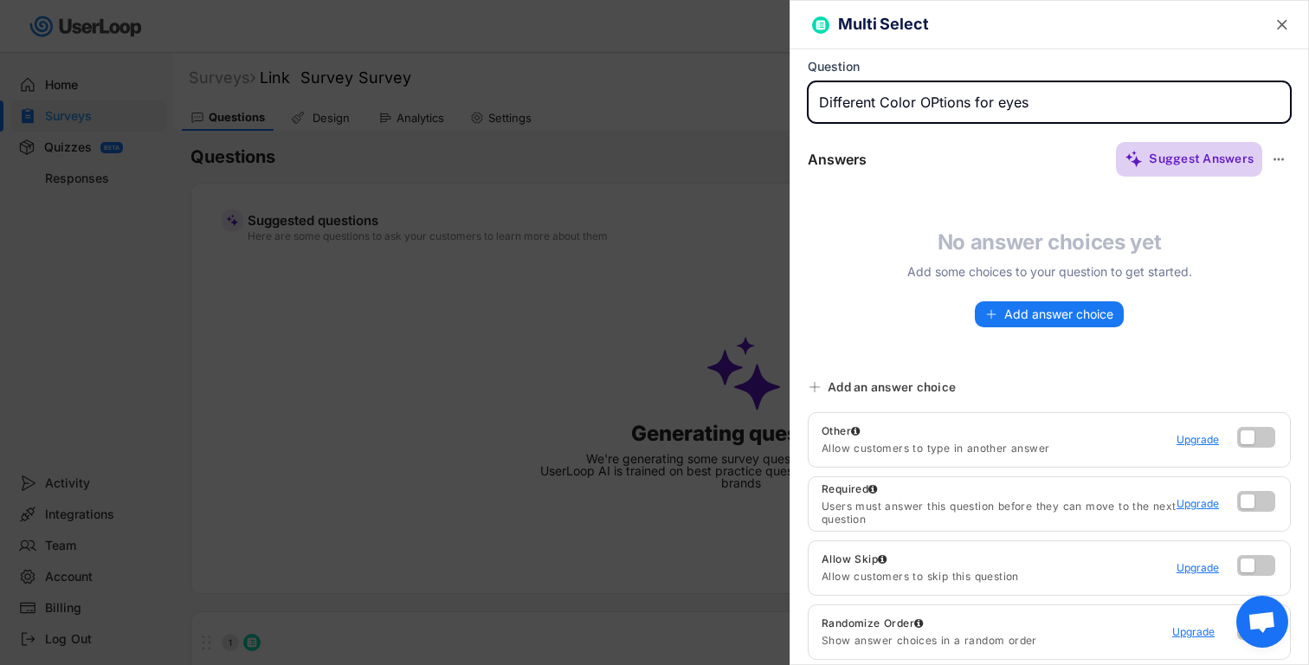
type input "Different Color OPtions for eyes"
click at [1180, 164] on div "Suggest Answers" at bounding box center [1201, 159] width 105 height 16
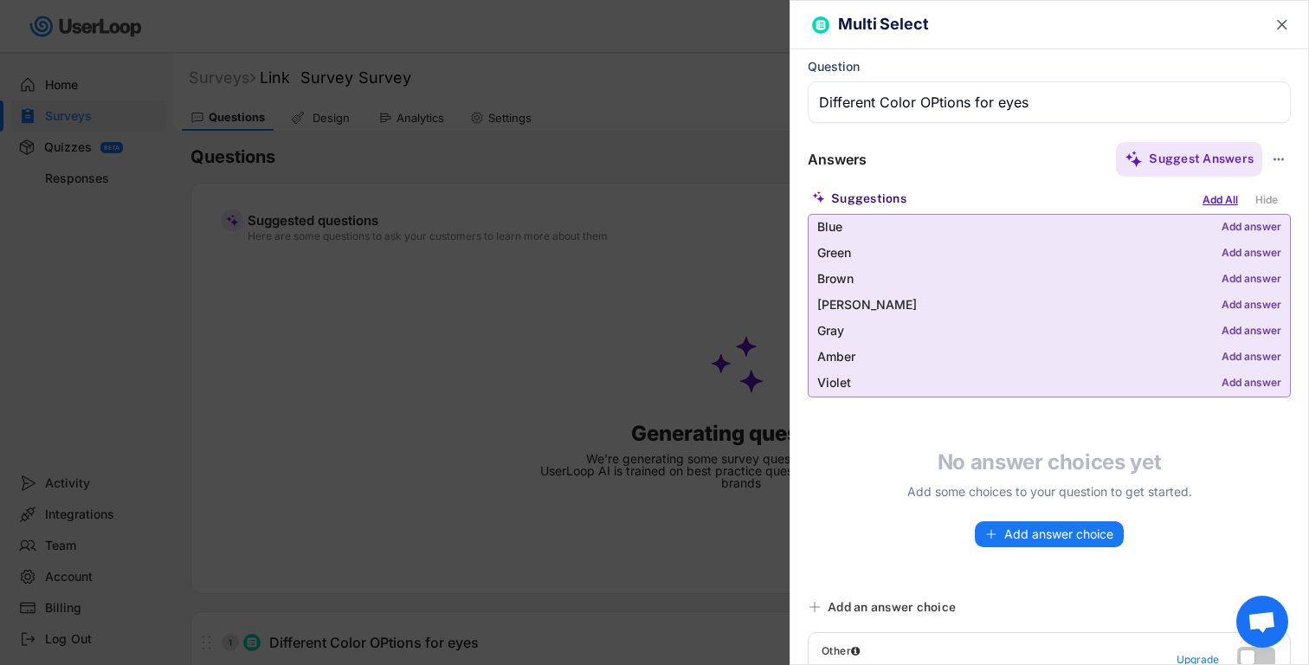
click at [1212, 205] on div "Add All" at bounding box center [1220, 199] width 44 height 19
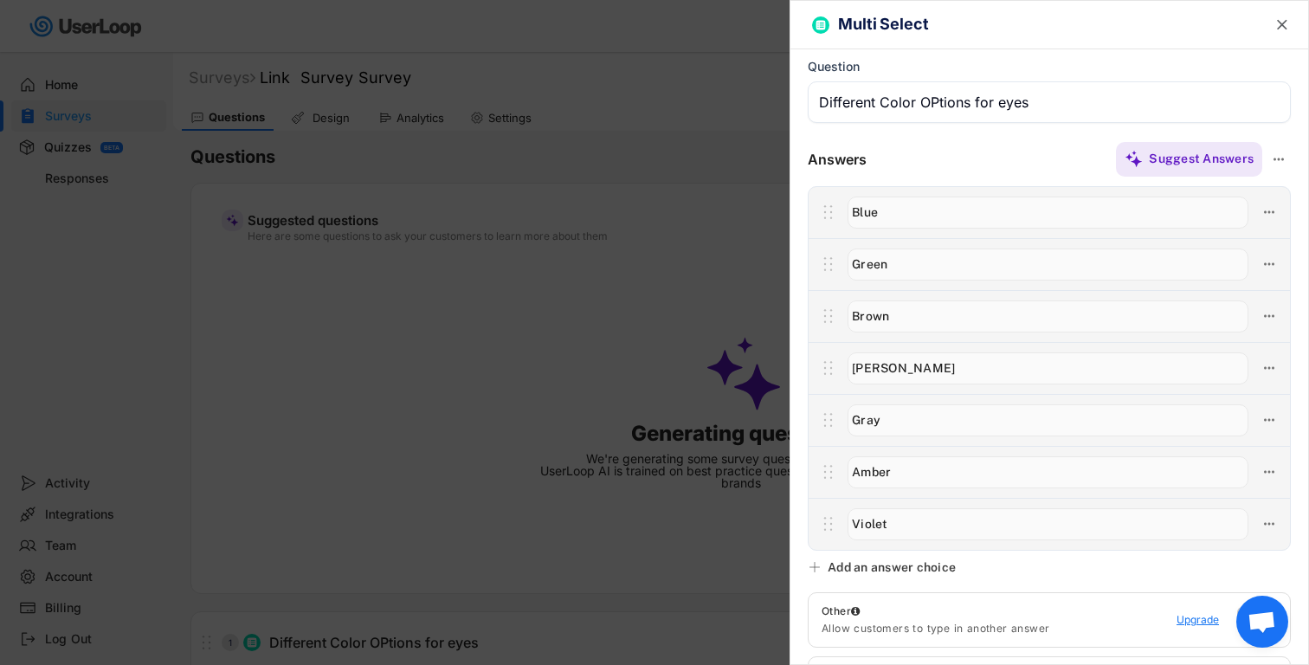
click at [1279, 25] on text "" at bounding box center [1282, 25] width 10 height 18
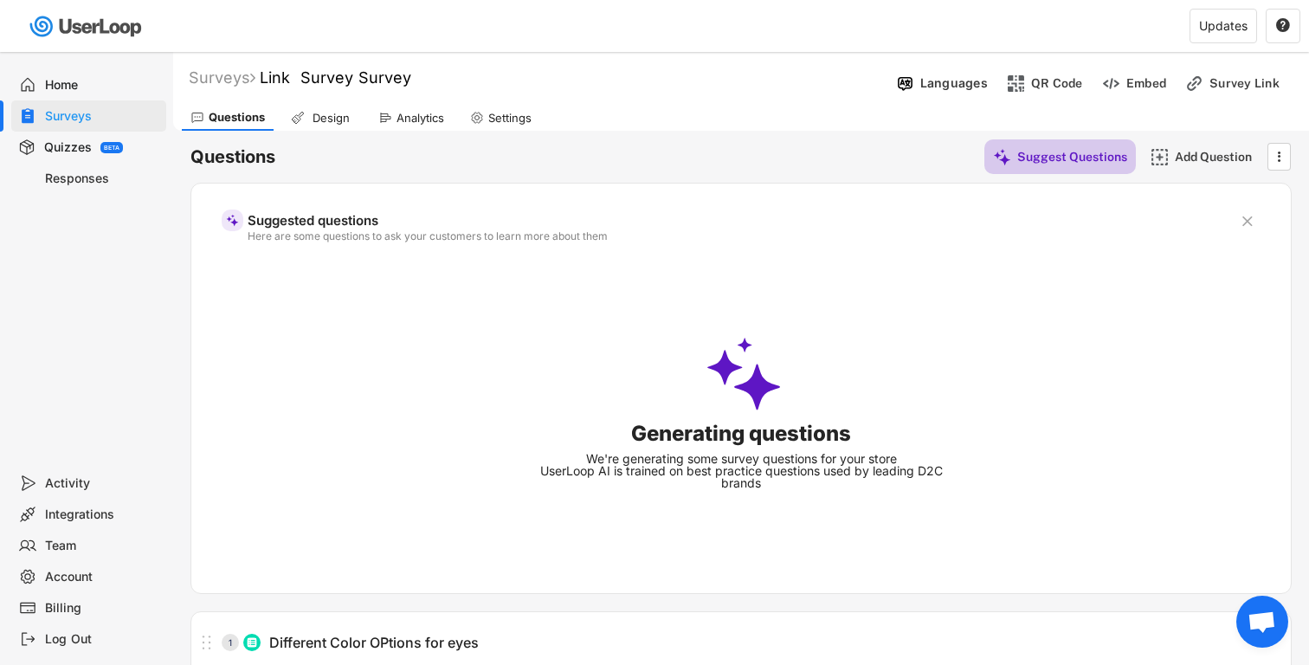
click at [1040, 154] on div "Suggest Questions" at bounding box center [1072, 157] width 110 height 16
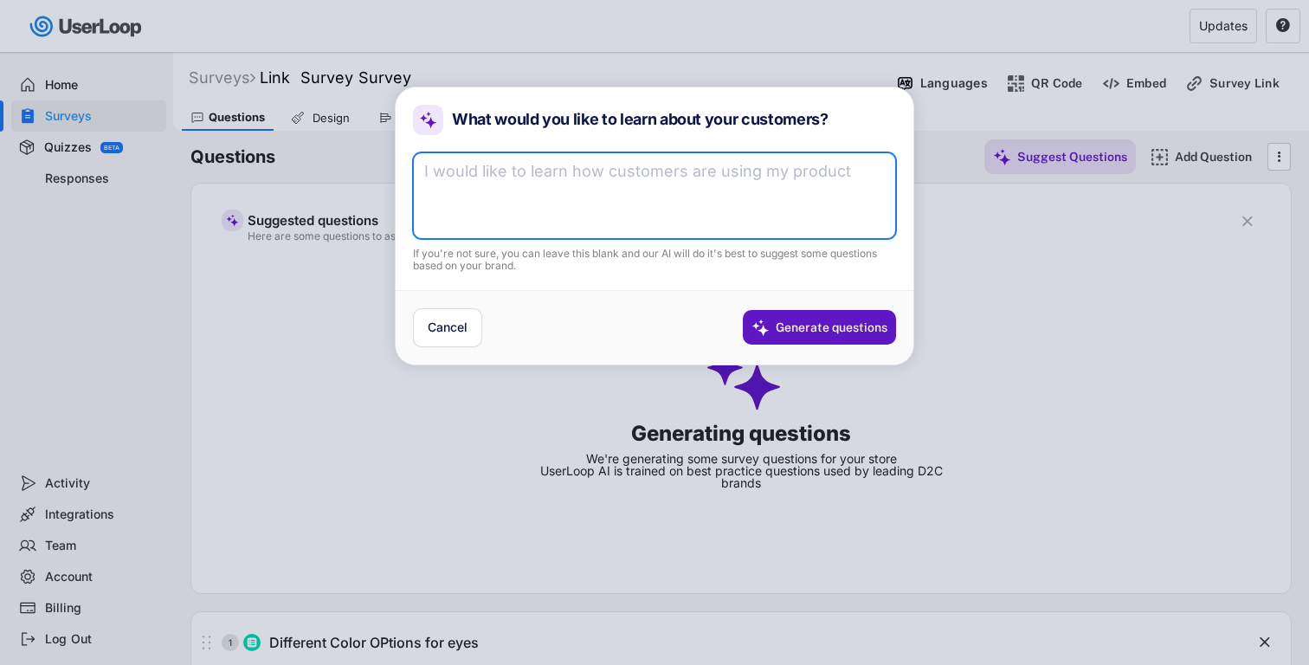
click at [676, 195] on textarea at bounding box center [654, 195] width 483 height 87
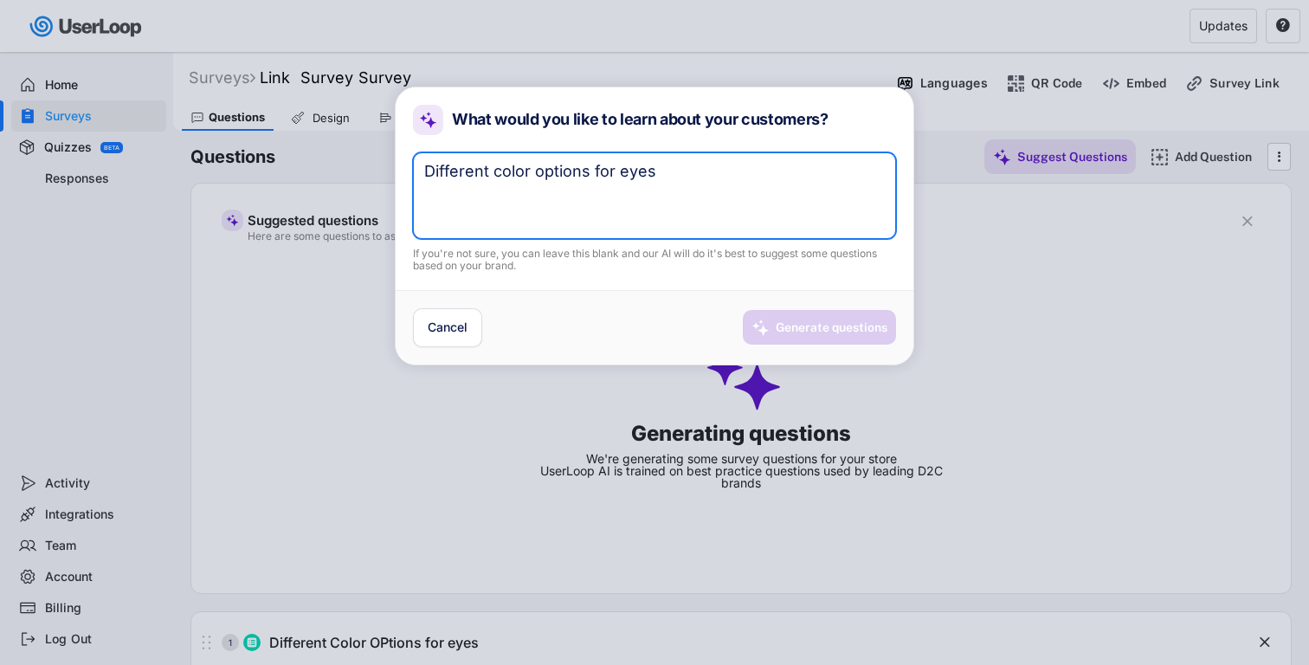
type textarea "Different color options for eyes"
click at [831, 339] on div "Generate questions" at bounding box center [832, 327] width 112 height 35
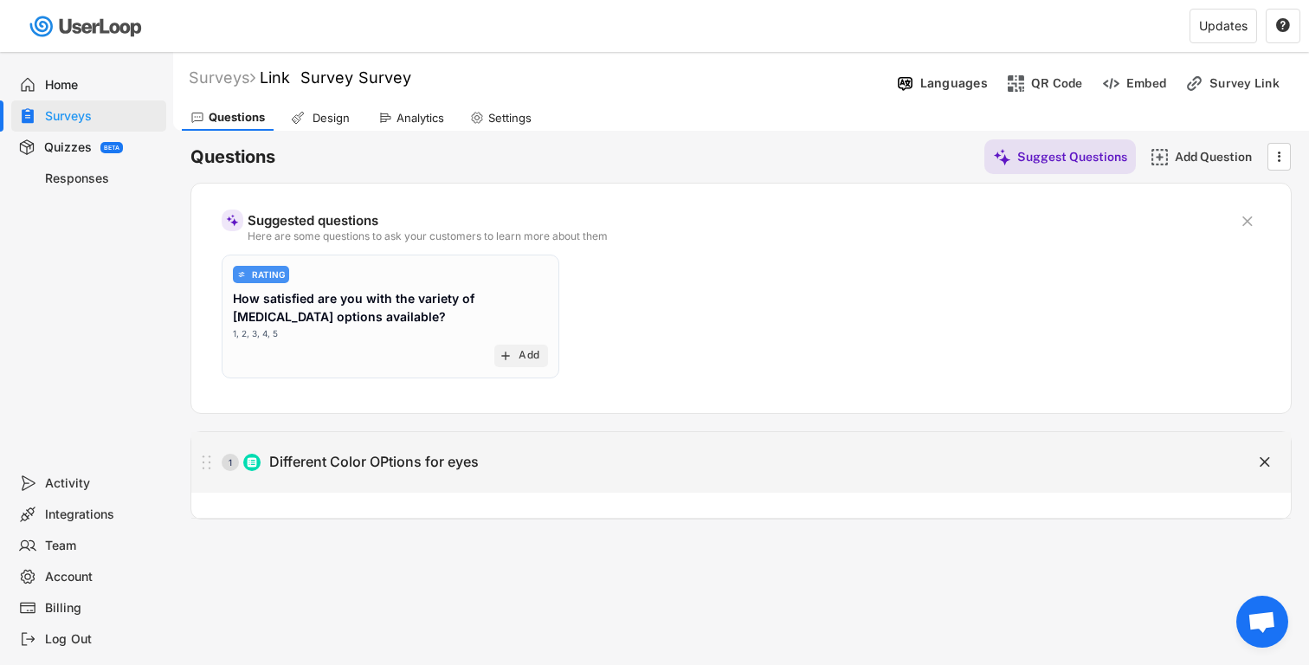
click at [502, 477] on div "1 Different Color OPtions for eyes" at bounding box center [697, 462] width 1013 height 35
type input "Different Color OPtions for eyes"
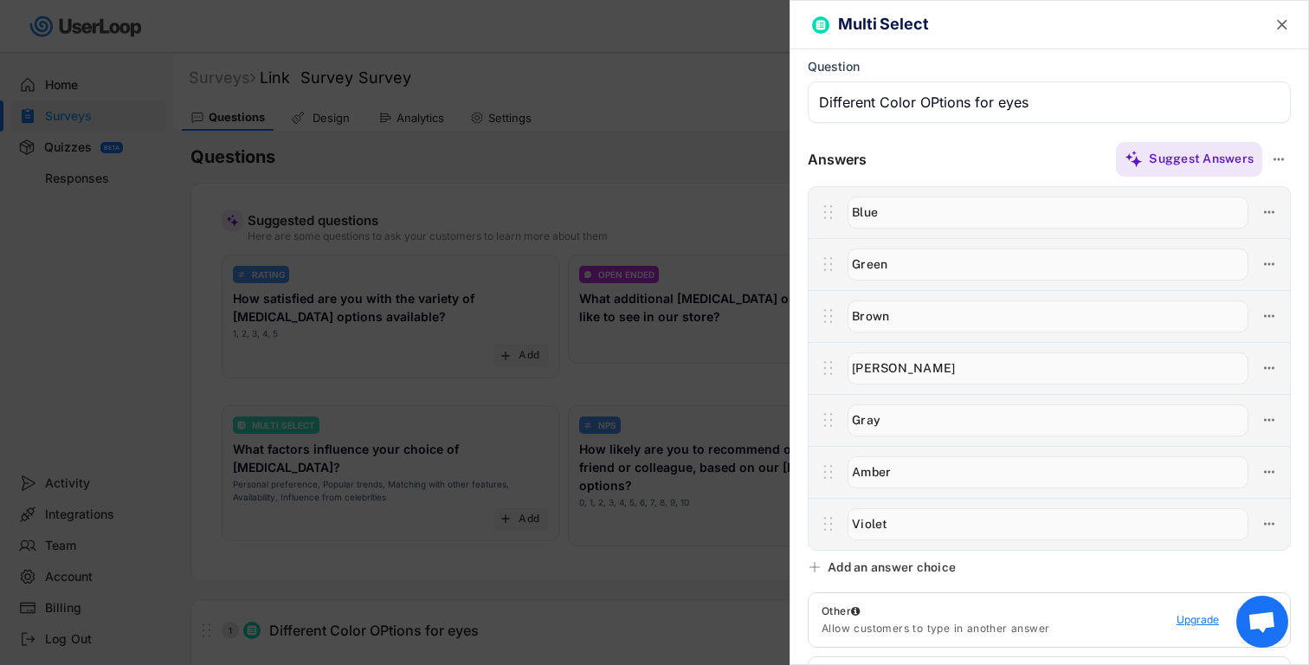
click at [1298, 25] on div "Multi Select " at bounding box center [1049, 25] width 518 height 48
click at [1281, 21] on text "" at bounding box center [1282, 25] width 10 height 18
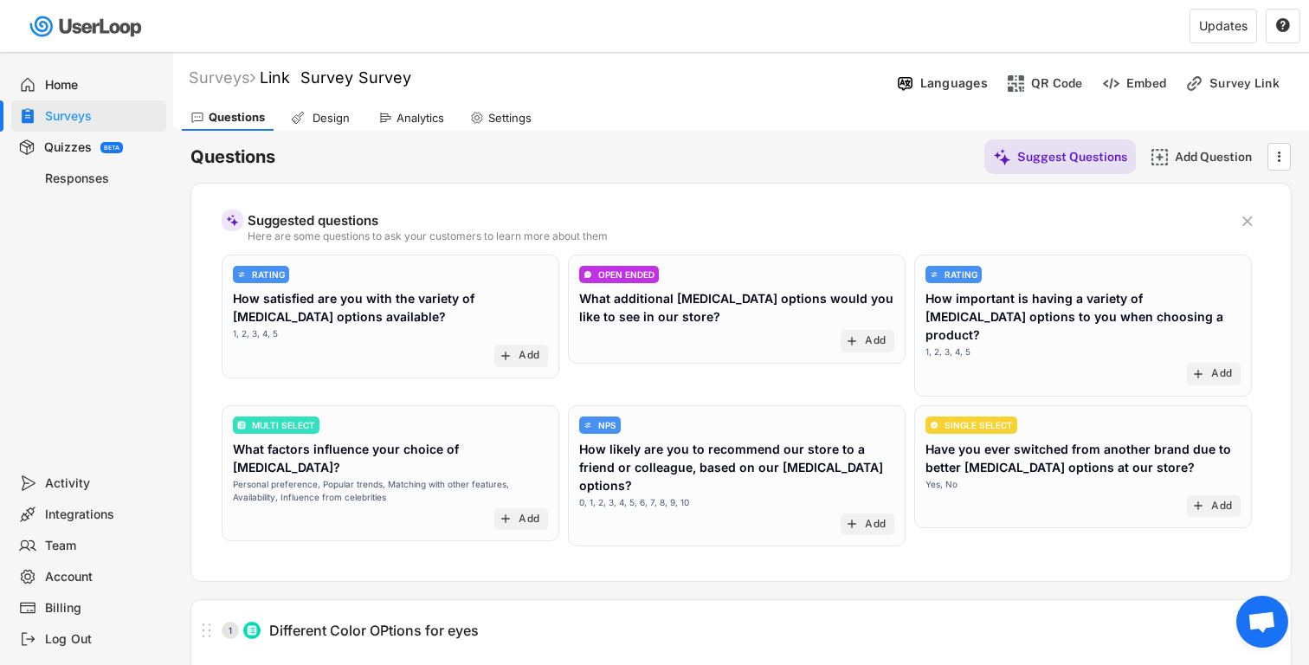
scroll to position [274, 0]
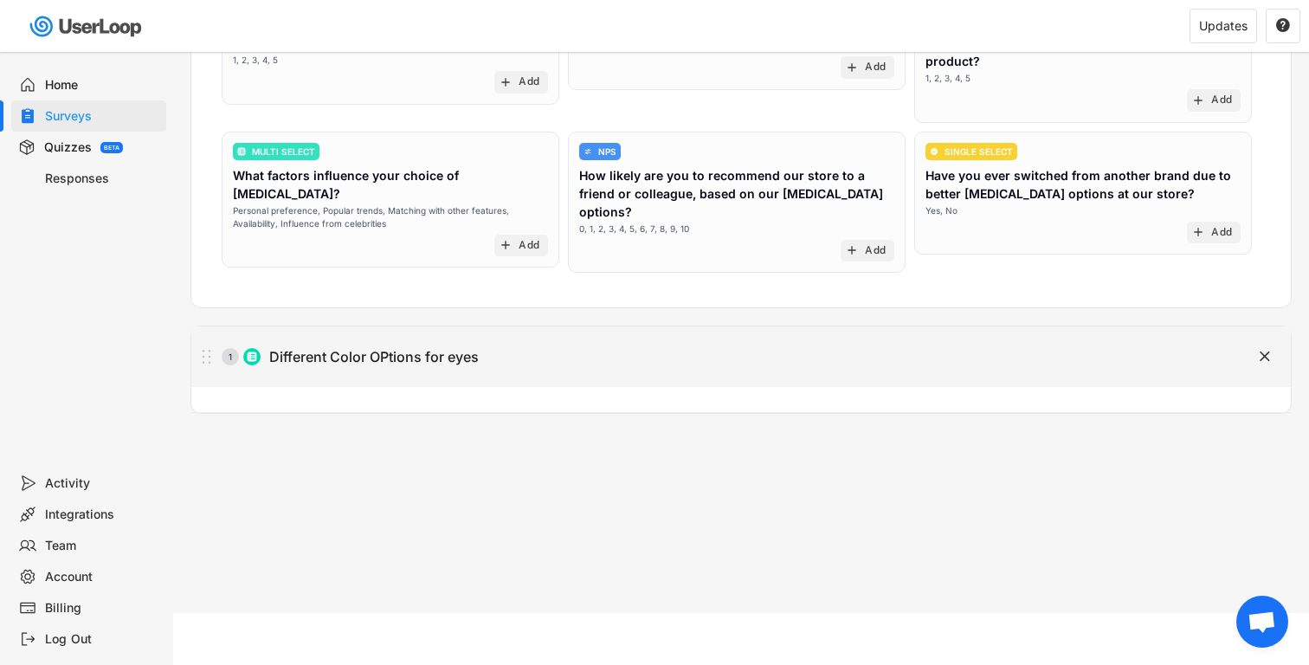
click at [452, 339] on div "1 Different Color OPtions for eyes" at bounding box center [697, 356] width 1013 height 35
type input "Different Color OPtions for eyes"
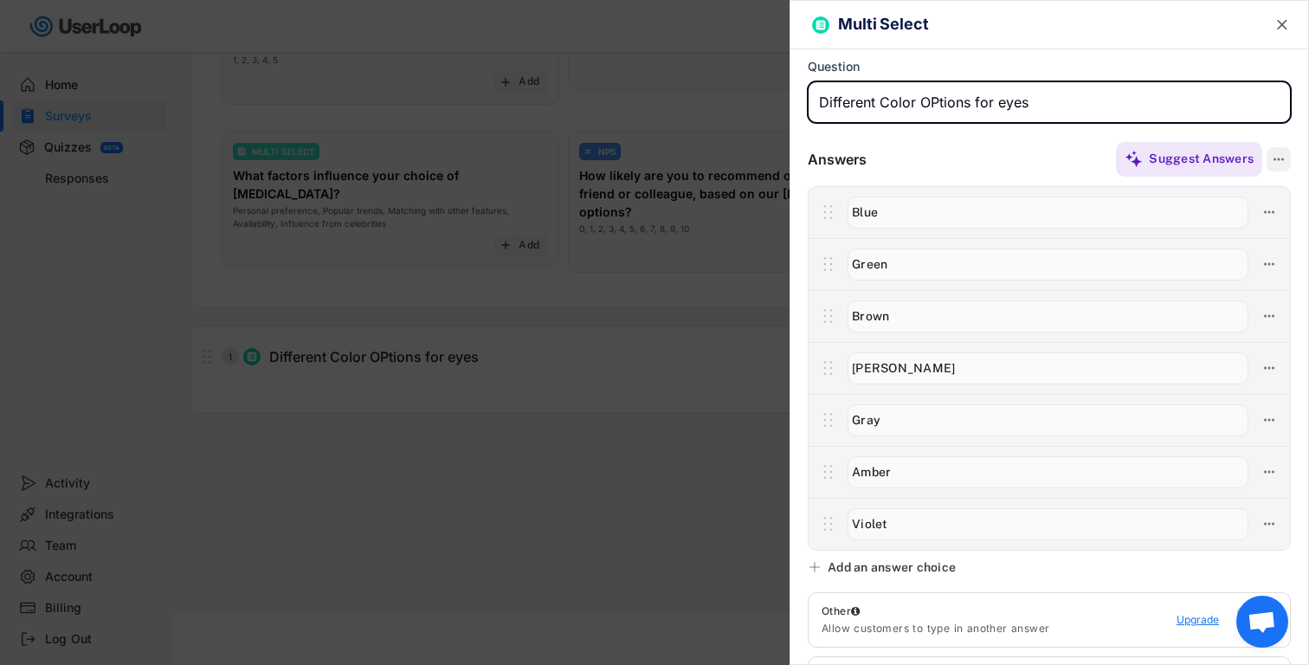
click at [1281, 161] on icon at bounding box center [1279, 159] width 16 height 16
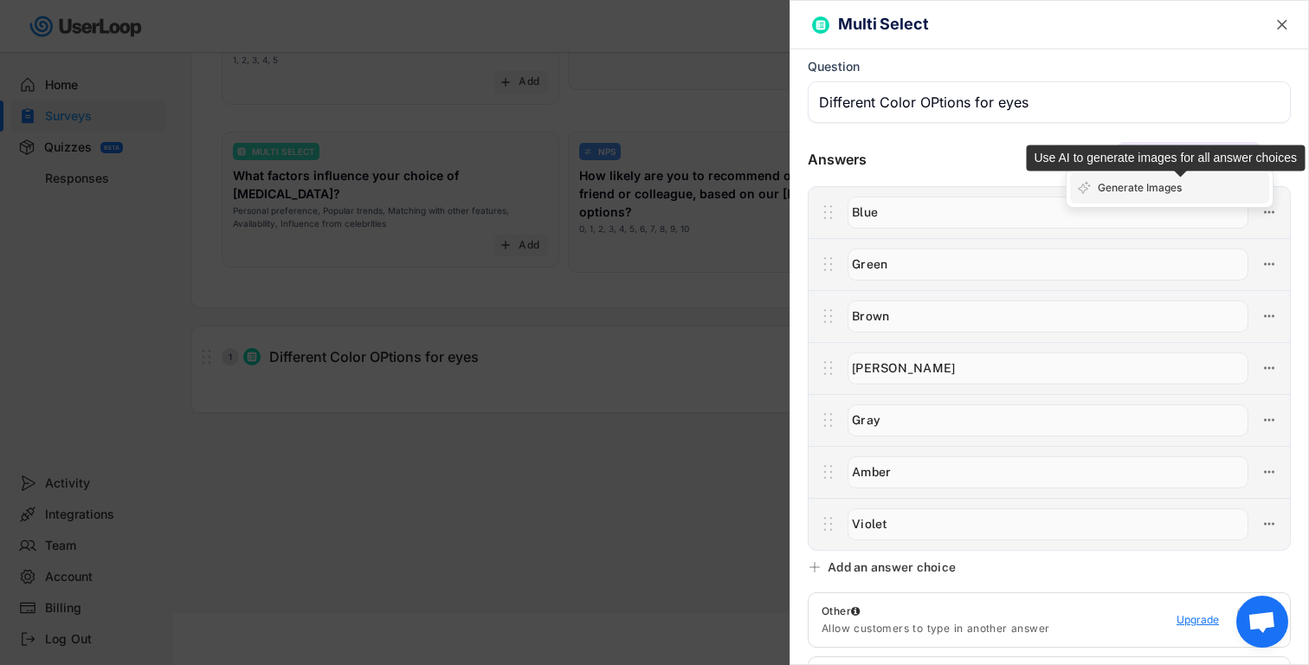
click at [1148, 190] on div "Generate Images" at bounding box center [1180, 188] width 164 height 16
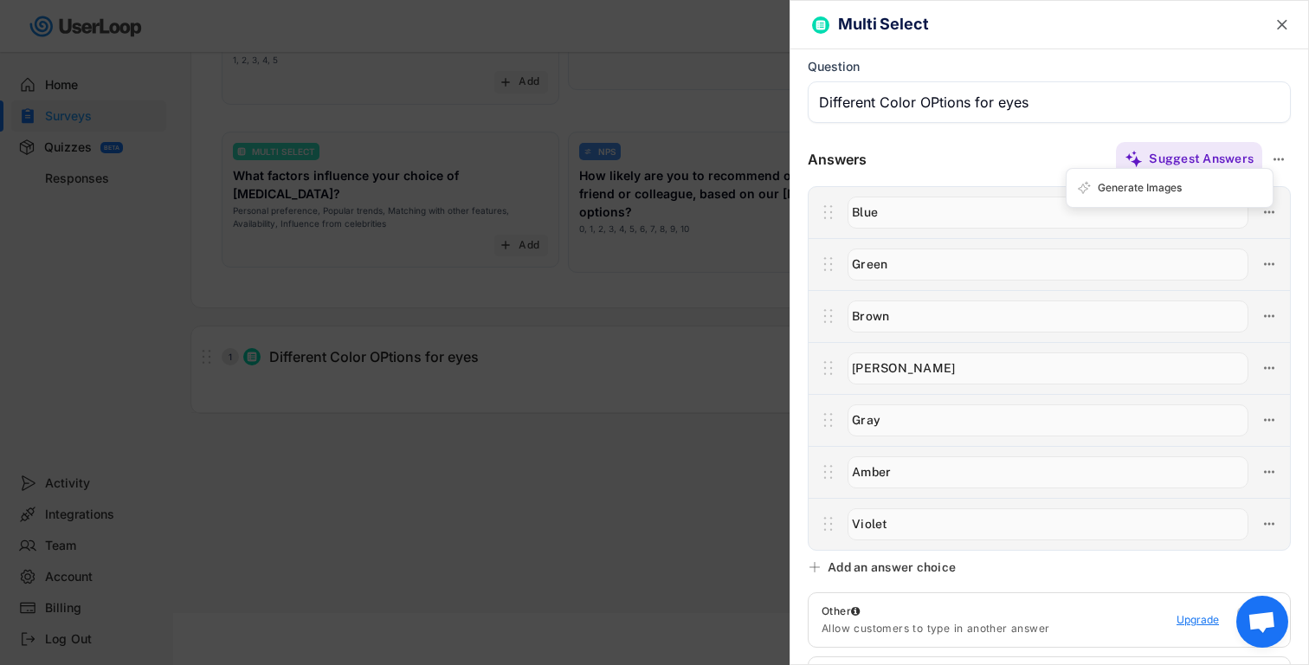
click at [930, 255] on input "input" at bounding box center [1047, 264] width 401 height 32
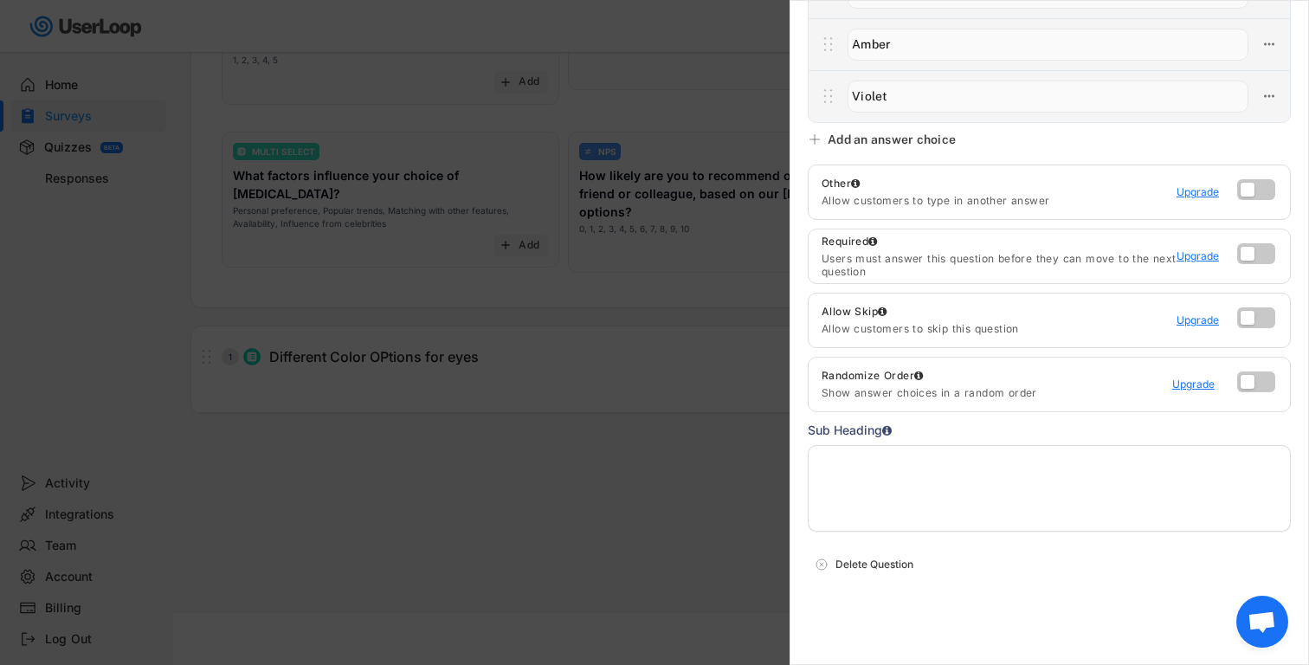
scroll to position [0, 0]
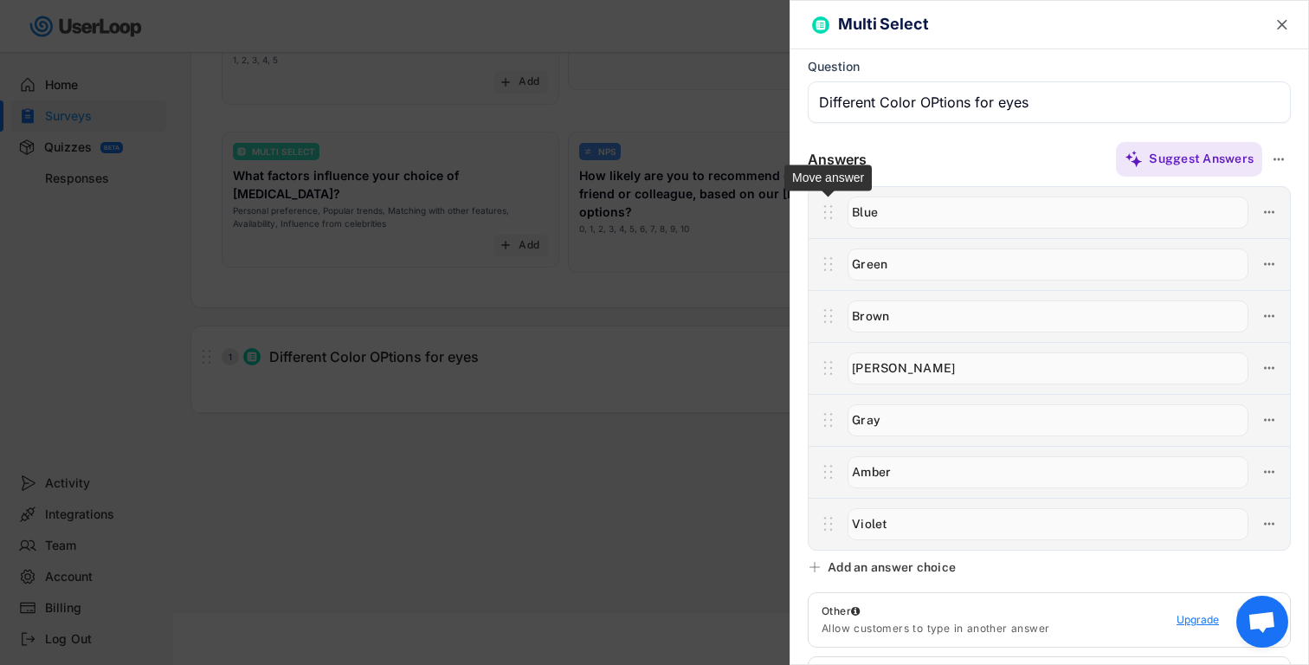
click at [833, 223] on icon at bounding box center [828, 212] width 22 height 26
click at [1284, 156] on icon at bounding box center [1279, 159] width 16 height 16
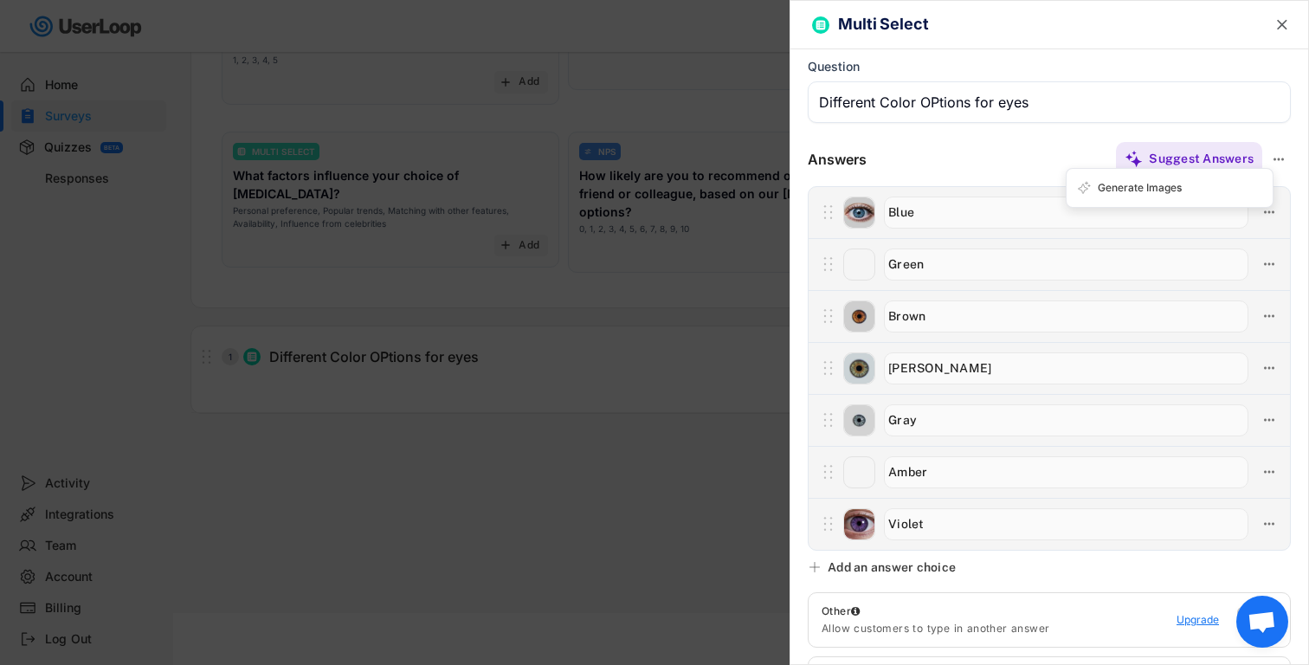
click at [966, 157] on div "Suggest Answers" at bounding box center [1078, 159] width 424 height 35
click at [863, 303] on img at bounding box center [859, 316] width 30 height 30
click at [863, 428] on img at bounding box center [859, 420] width 30 height 30
click at [1279, 35] on div "Multi Select " at bounding box center [1049, 25] width 518 height 48
click at [1286, 23] on text "" at bounding box center [1282, 25] width 10 height 18
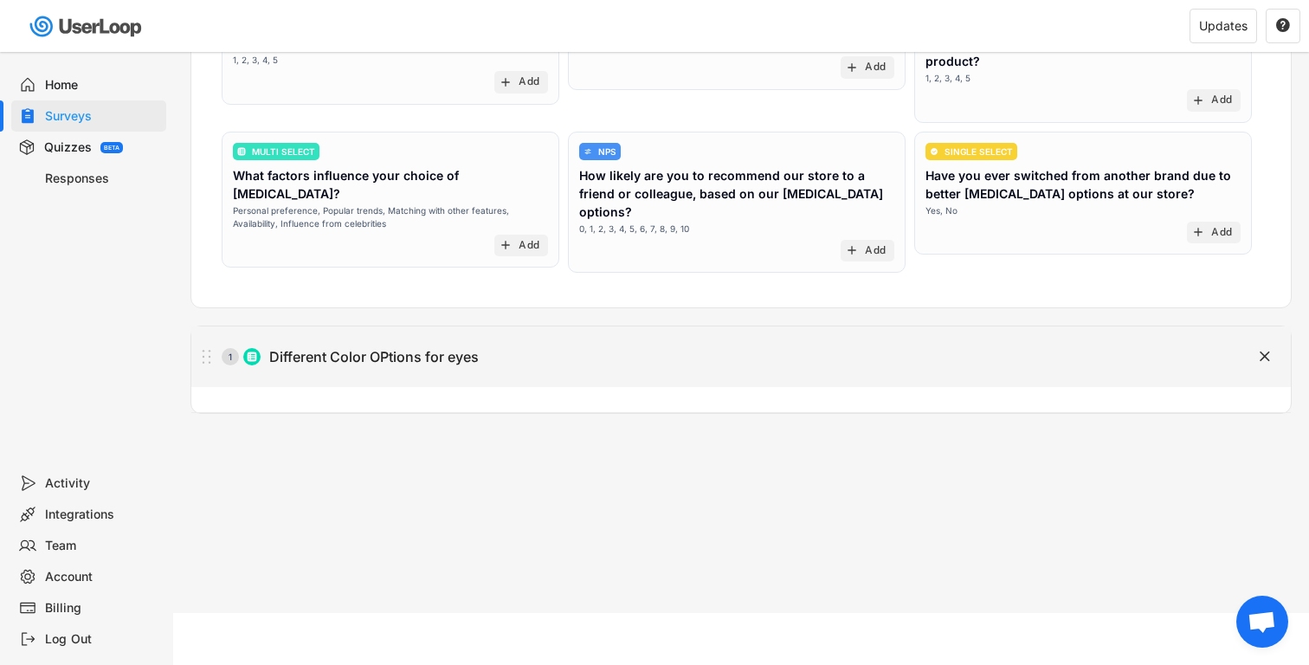
click at [541, 339] on div "1 Different Color OPtions for eyes" at bounding box center [697, 356] width 1013 height 35
type input "Different Color OPtions for eyes"
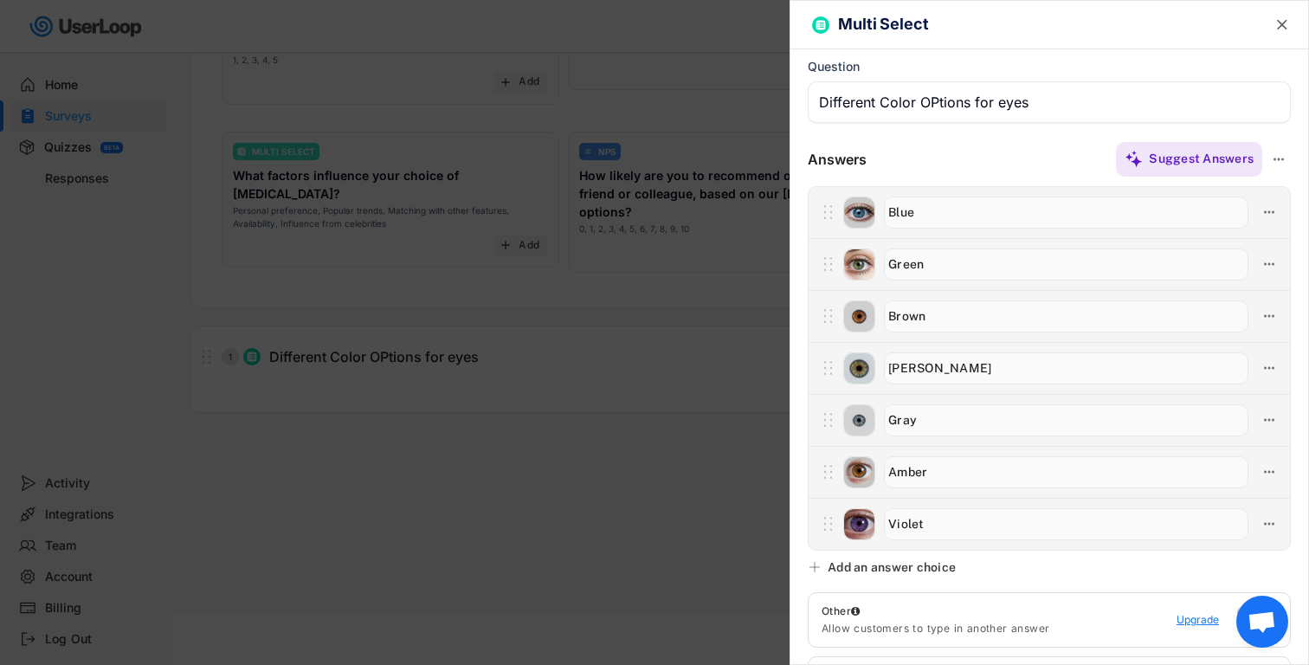
click at [611, 413] on div at bounding box center [654, 332] width 1309 height 665
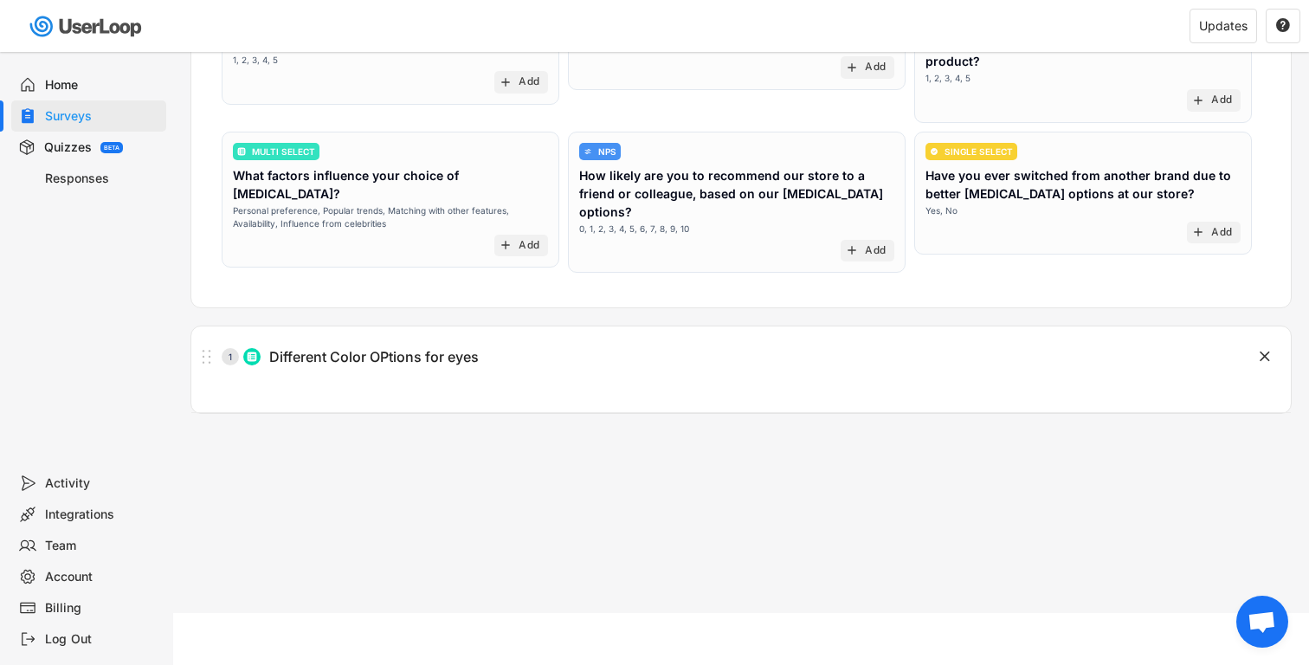
click at [88, 140] on div "Quizzes" at bounding box center [68, 147] width 48 height 16
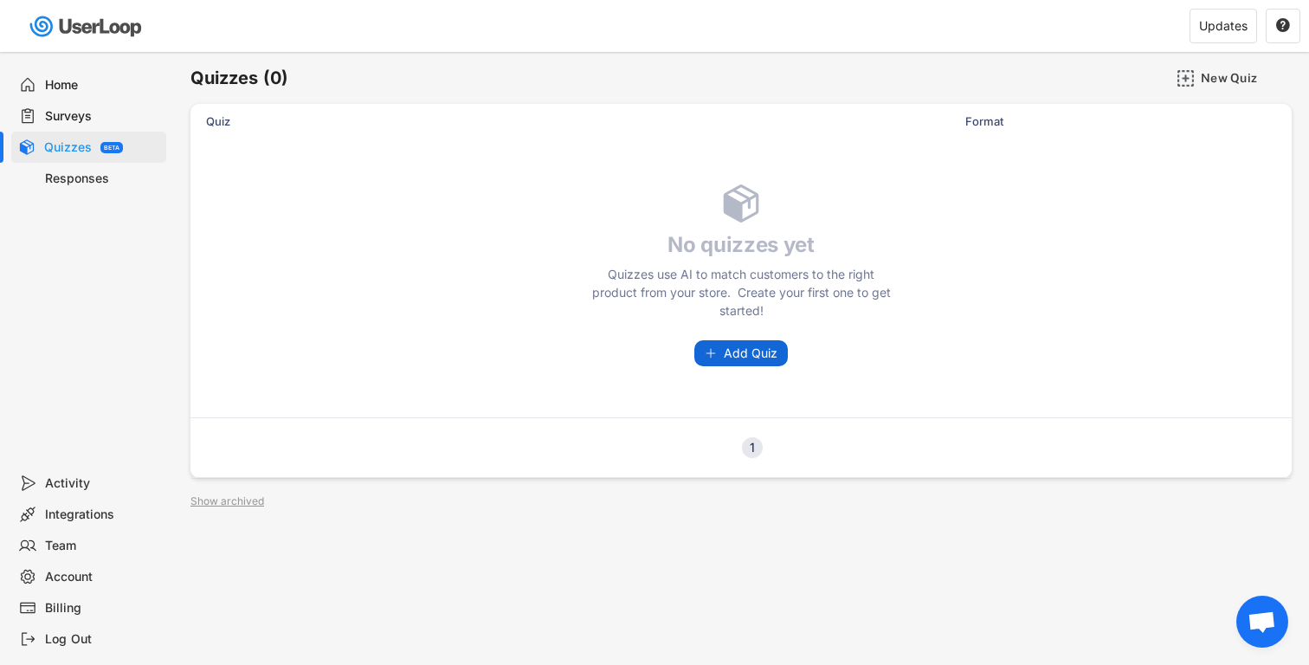
click at [752, 351] on span "Add Quiz" at bounding box center [751, 353] width 54 height 12
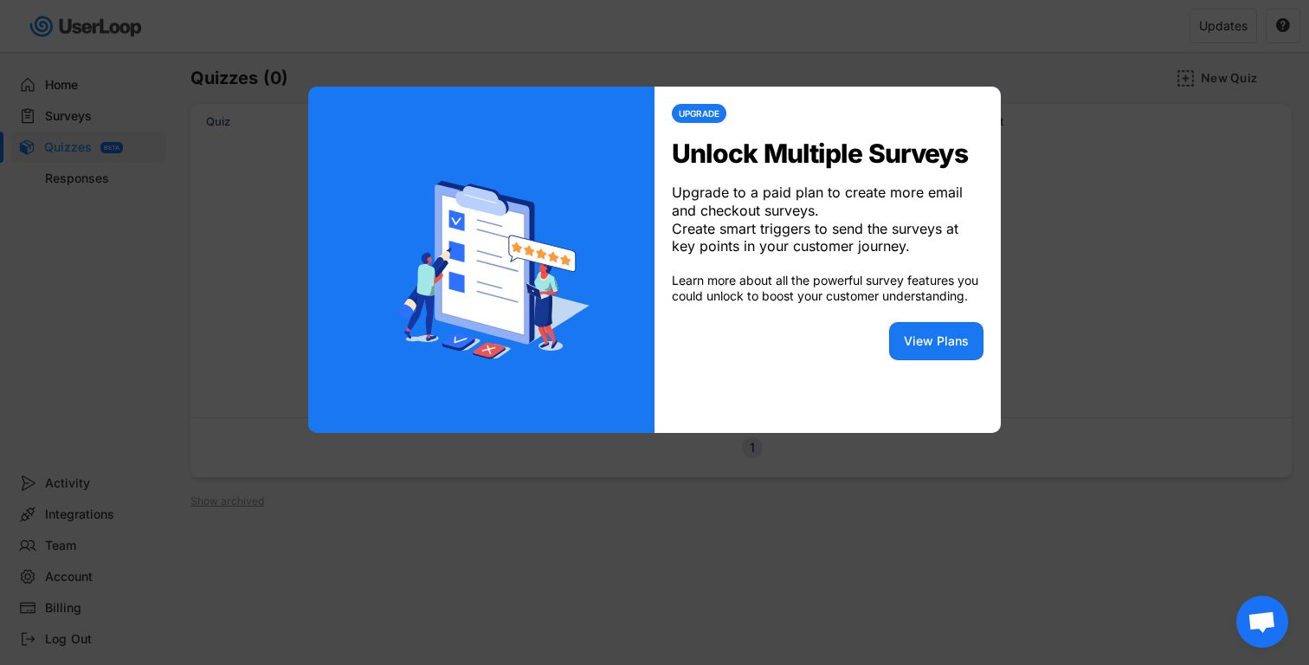
click at [1154, 189] on div at bounding box center [654, 332] width 1309 height 665
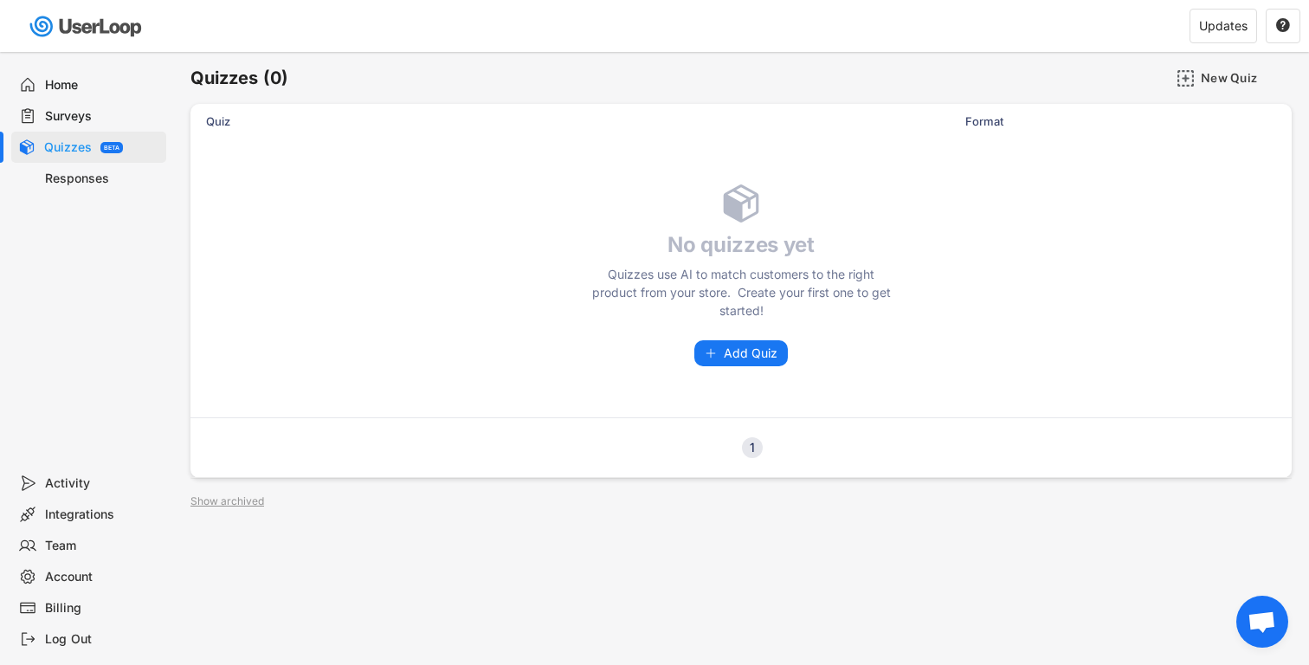
click at [110, 122] on div "Surveys" at bounding box center [102, 116] width 114 height 16
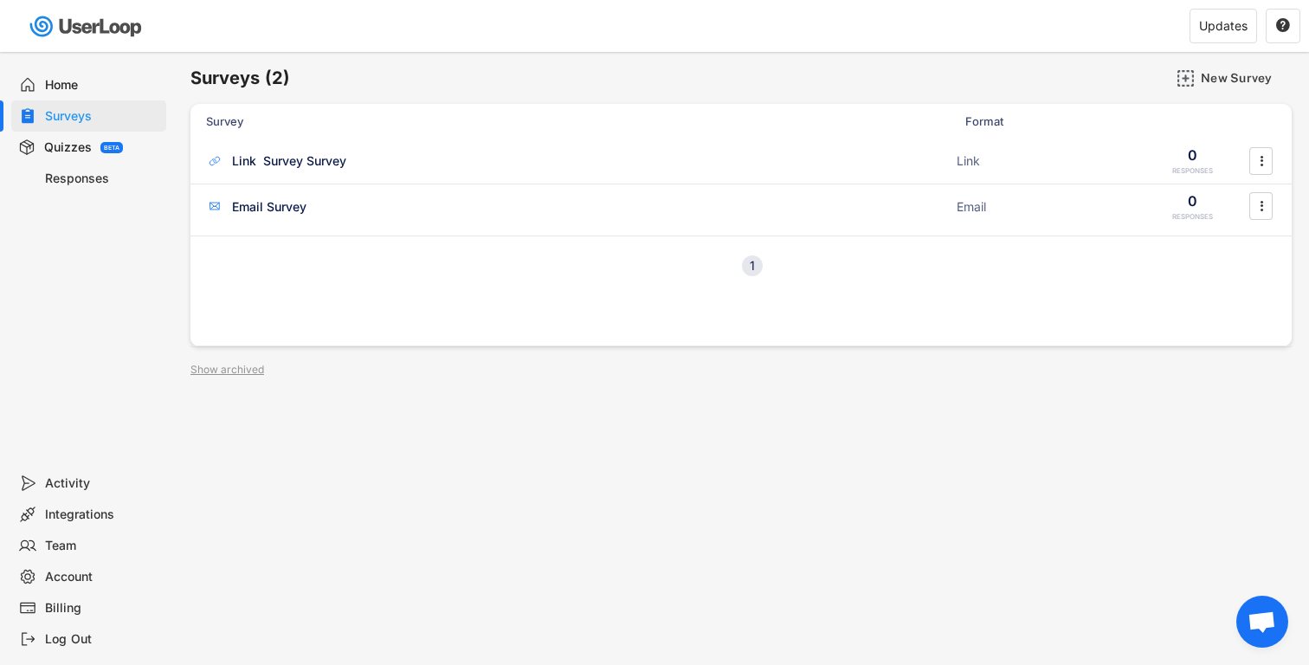
click at [93, 95] on div "Home" at bounding box center [88, 84] width 155 height 31
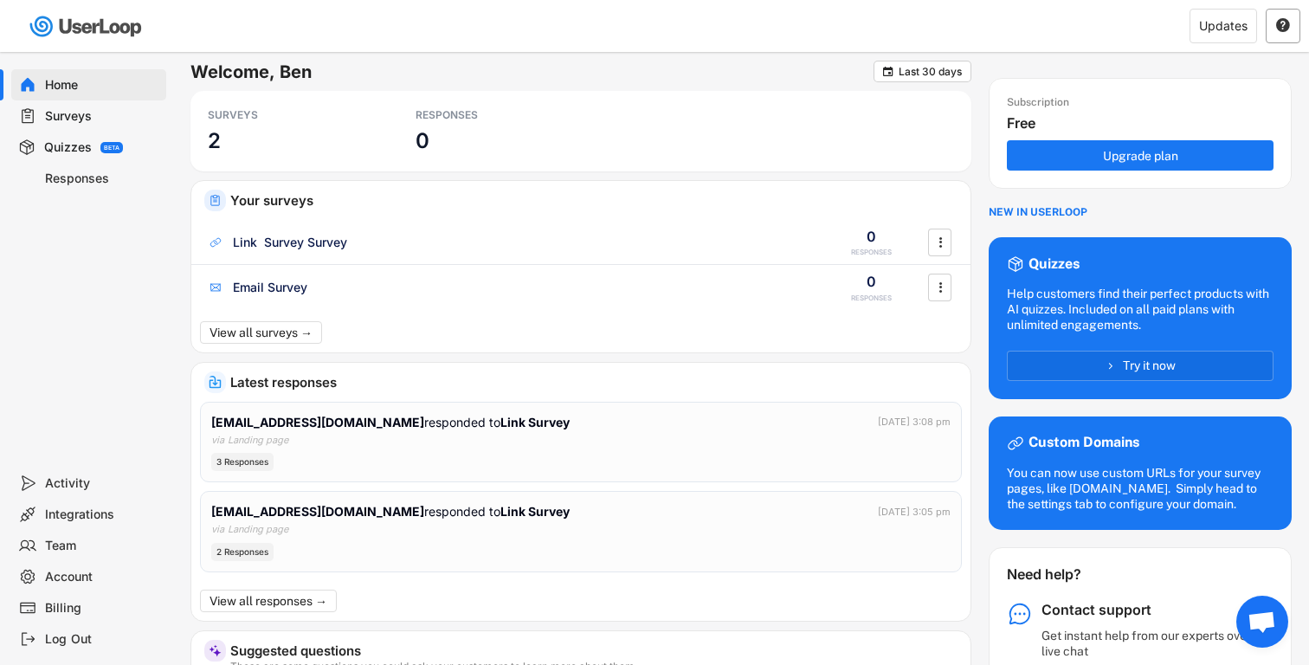
click at [1278, 16] on div "" at bounding box center [1283, 26] width 35 height 35
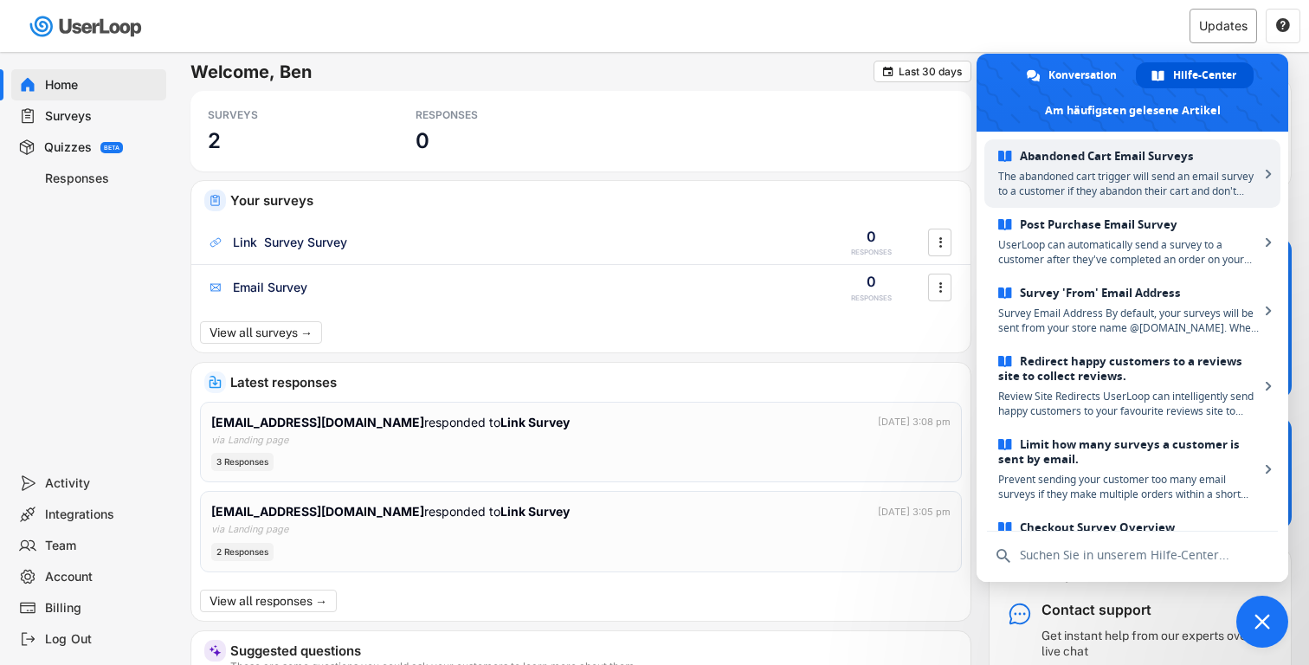
click at [1218, 35] on div "Updates" at bounding box center [1223, 26] width 68 height 35
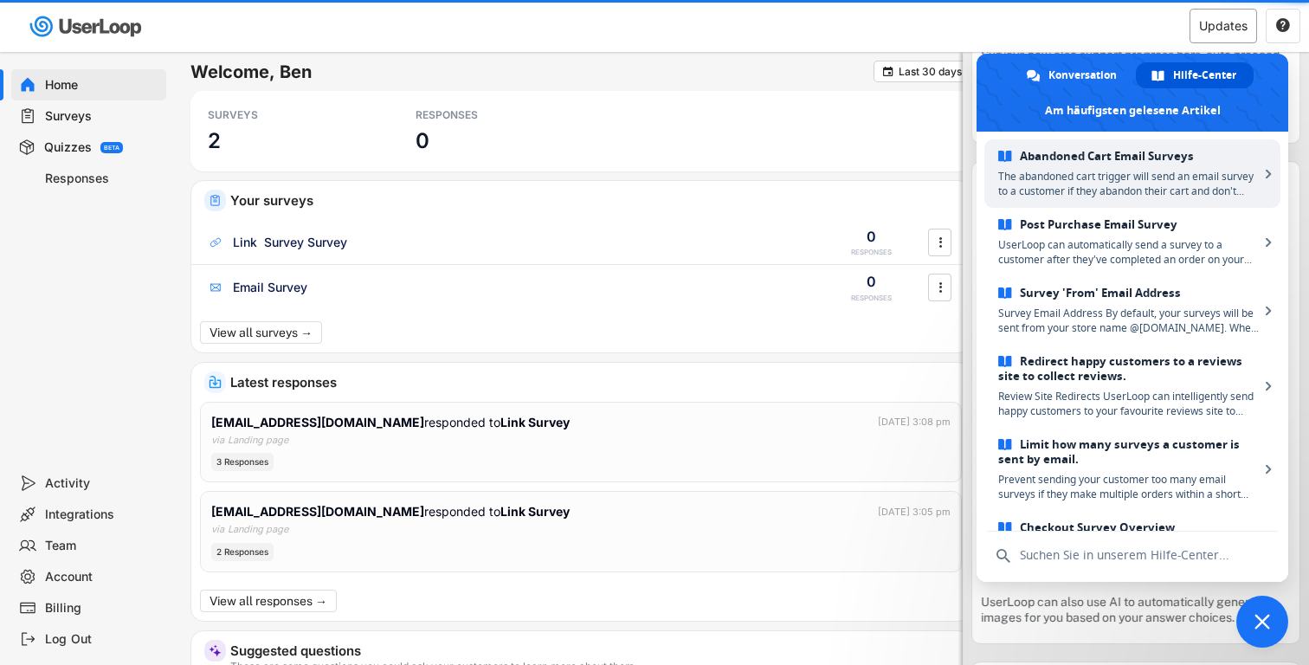
click at [1205, 20] on div "Updates" at bounding box center [1223, 26] width 48 height 12
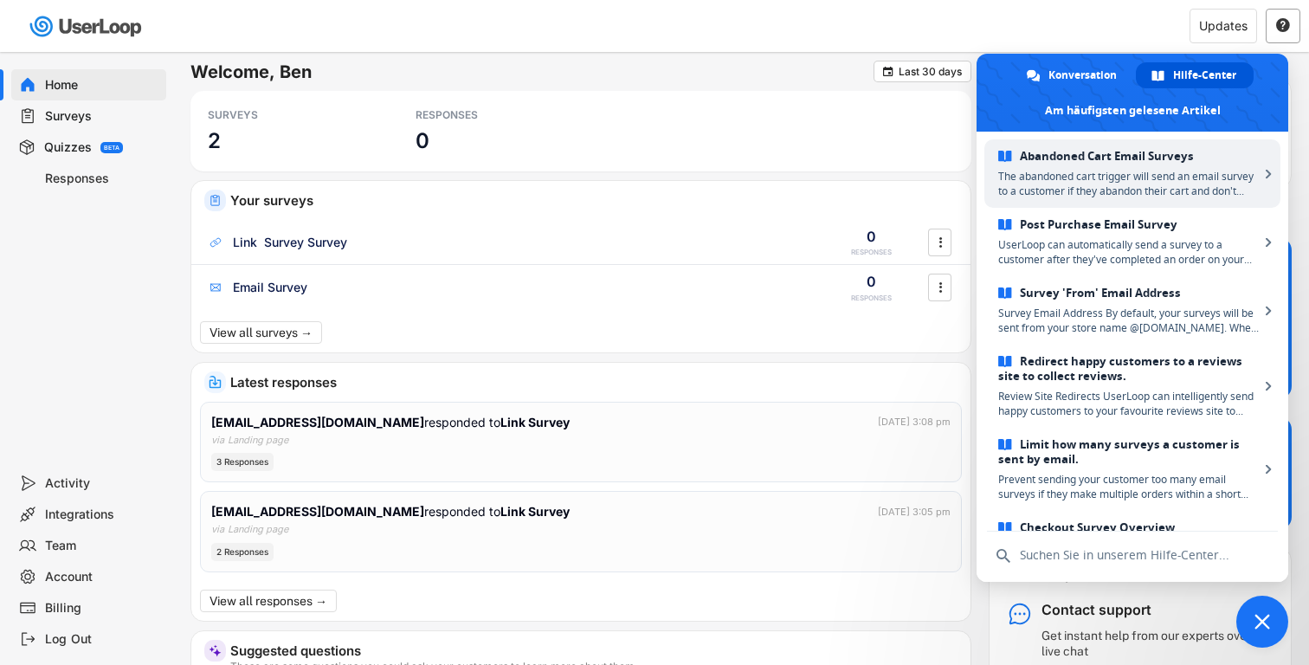
click at [1283, 26] on text "" at bounding box center [1283, 25] width 14 height 16
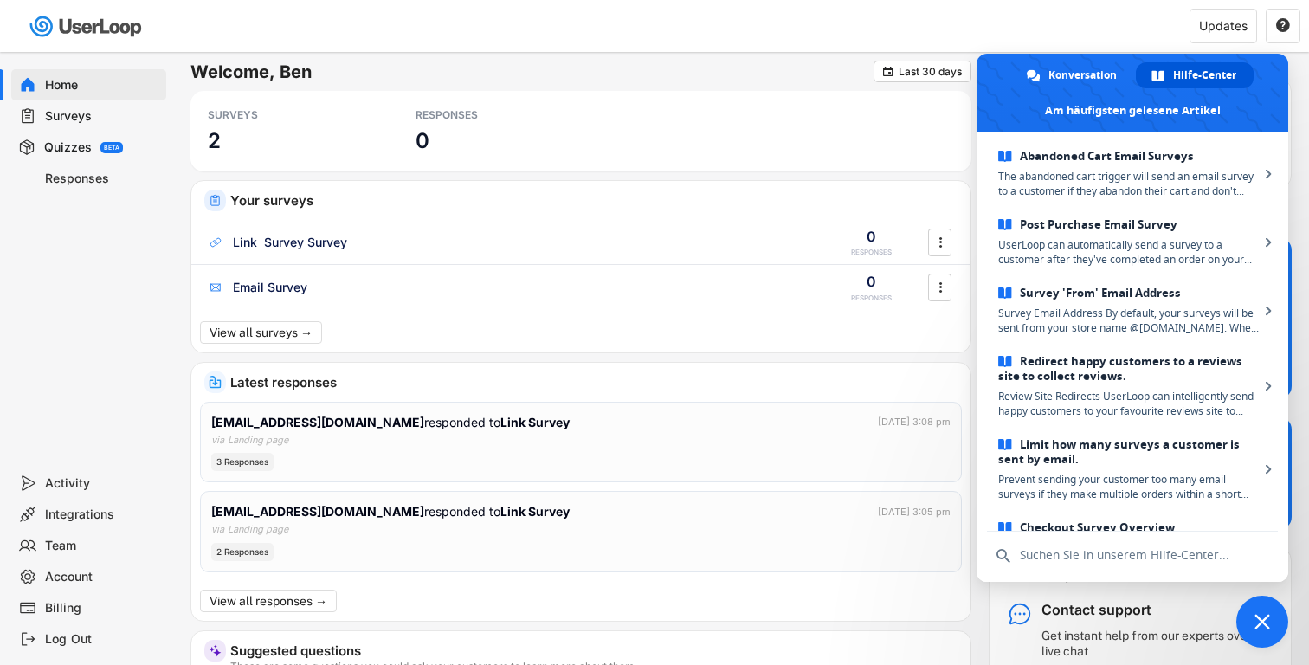
click at [1266, 633] on span "Chat schließen" at bounding box center [1262, 622] width 52 height 52
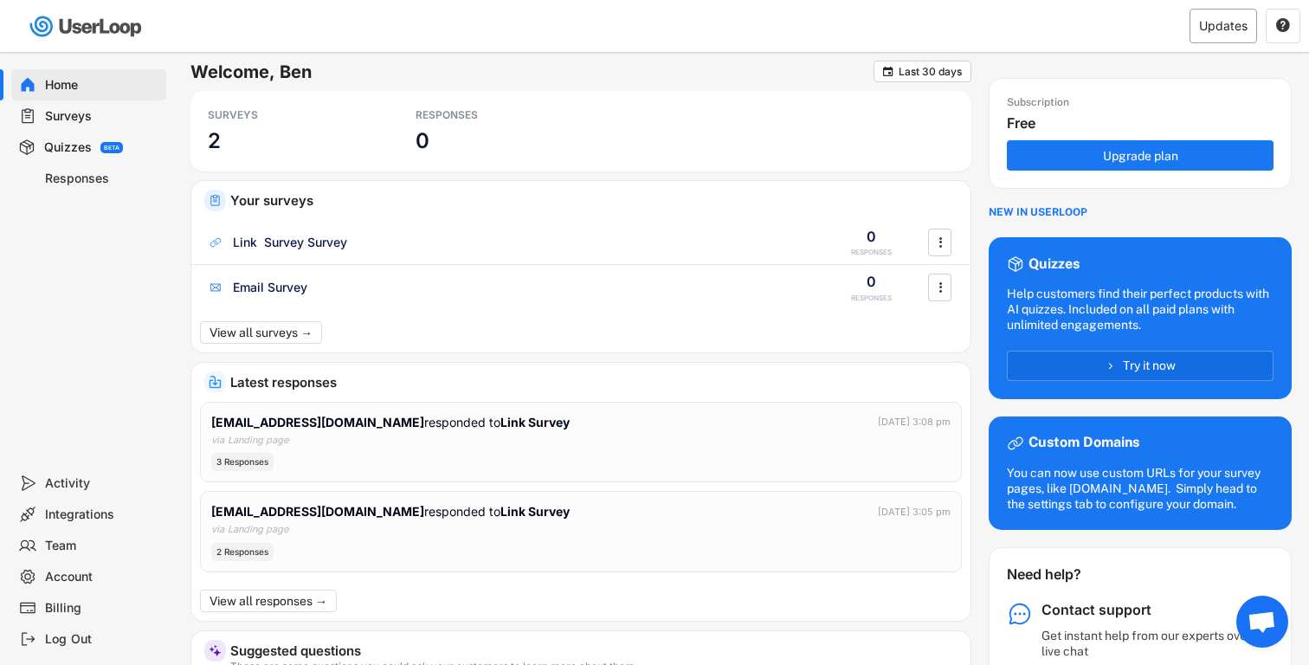
click at [1208, 34] on div "Updates" at bounding box center [1223, 26] width 68 height 35
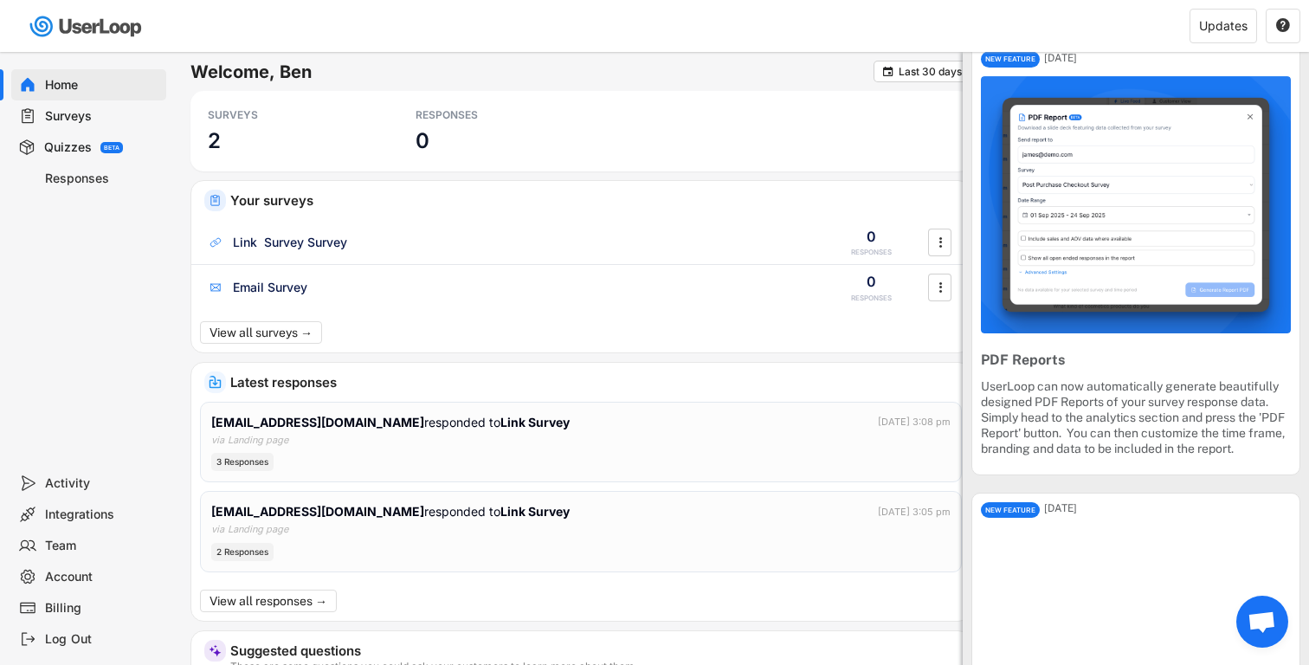
scroll to position [1807, 0]
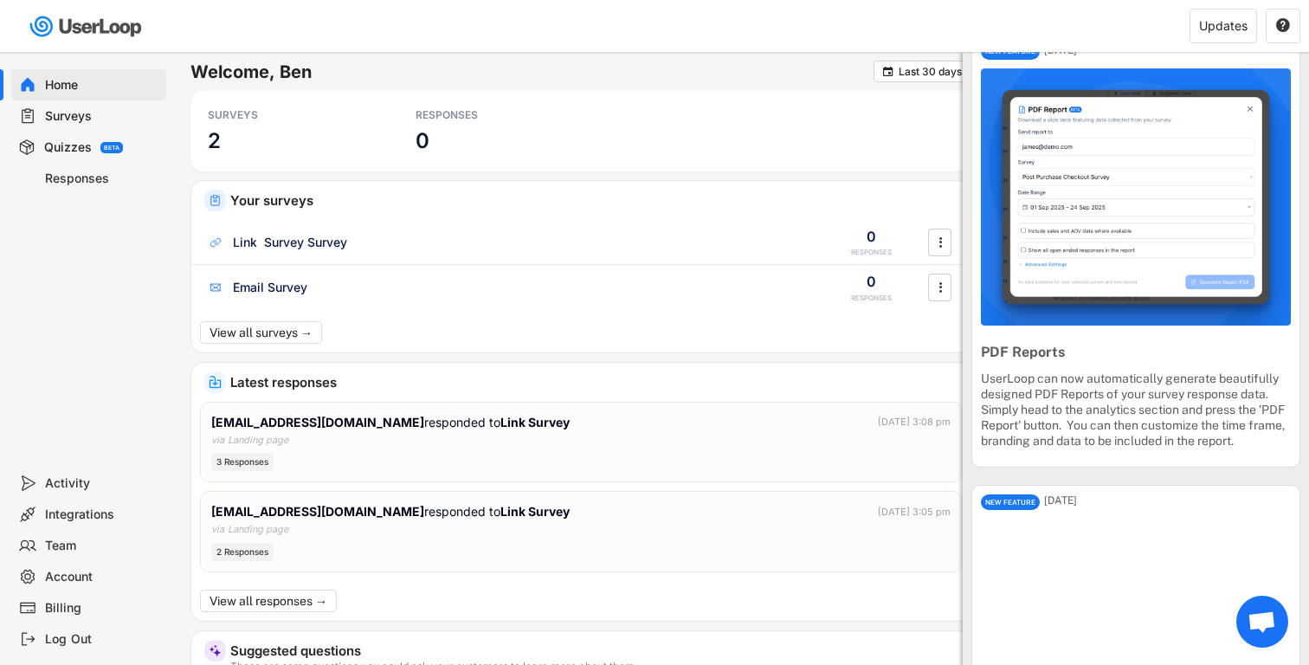
click at [1117, 278] on img at bounding box center [1136, 196] width 310 height 257
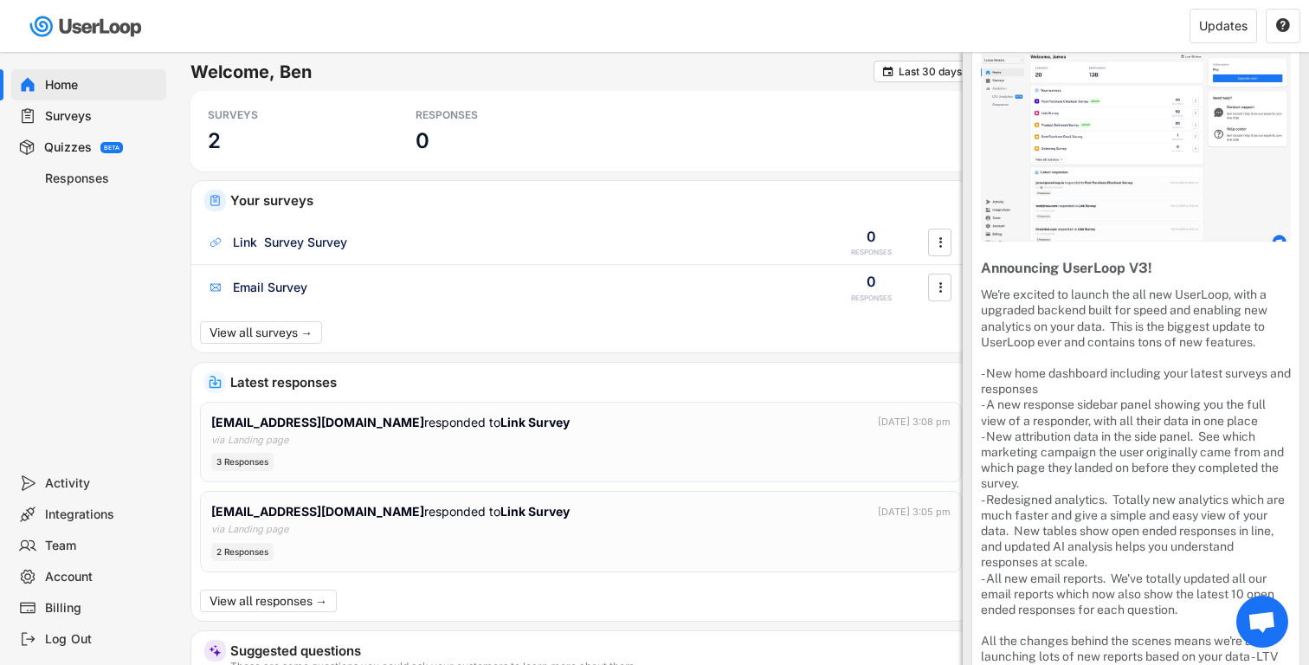
scroll to position [2838, 0]
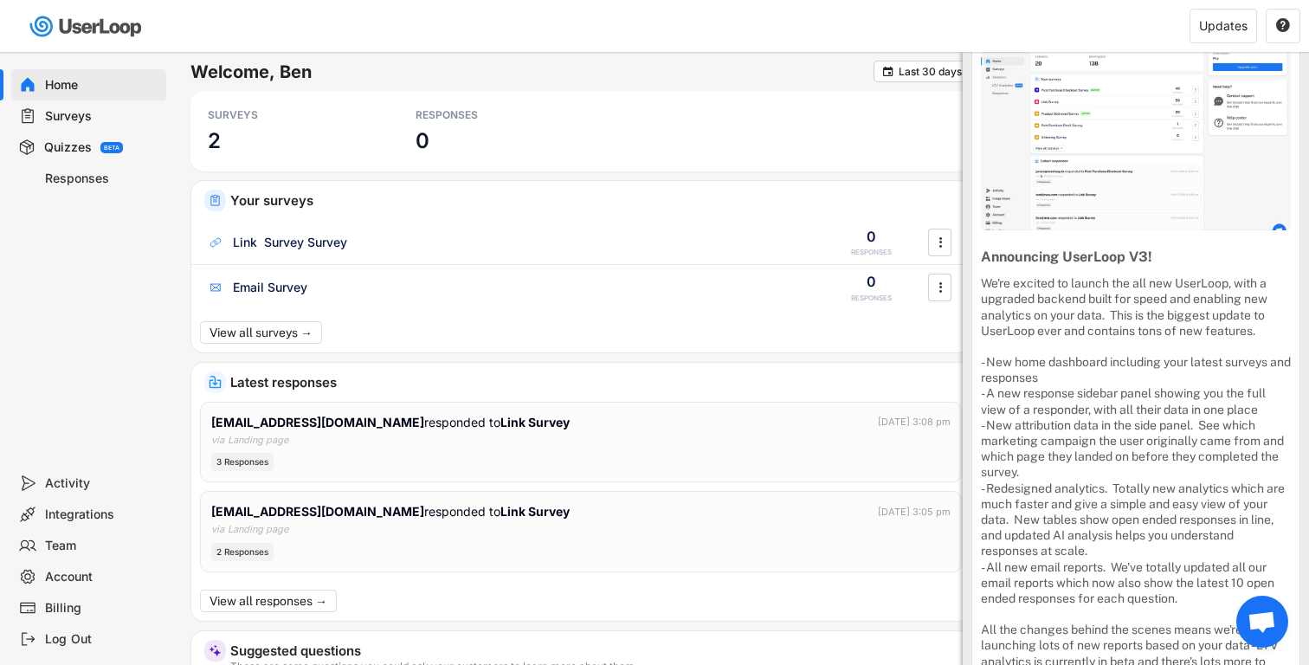
click at [1115, 230] on img at bounding box center [1136, 128] width 310 height 203
click at [1063, 267] on div "Announcing UserLoop V3!" at bounding box center [1136, 257] width 310 height 18
click at [1067, 267] on div "Announcing UserLoop V3!" at bounding box center [1136, 257] width 310 height 18
click at [1098, 435] on div "We're excited to launch the all new UserLoop, with a upgraded backend built for…" at bounding box center [1136, 479] width 310 height 409
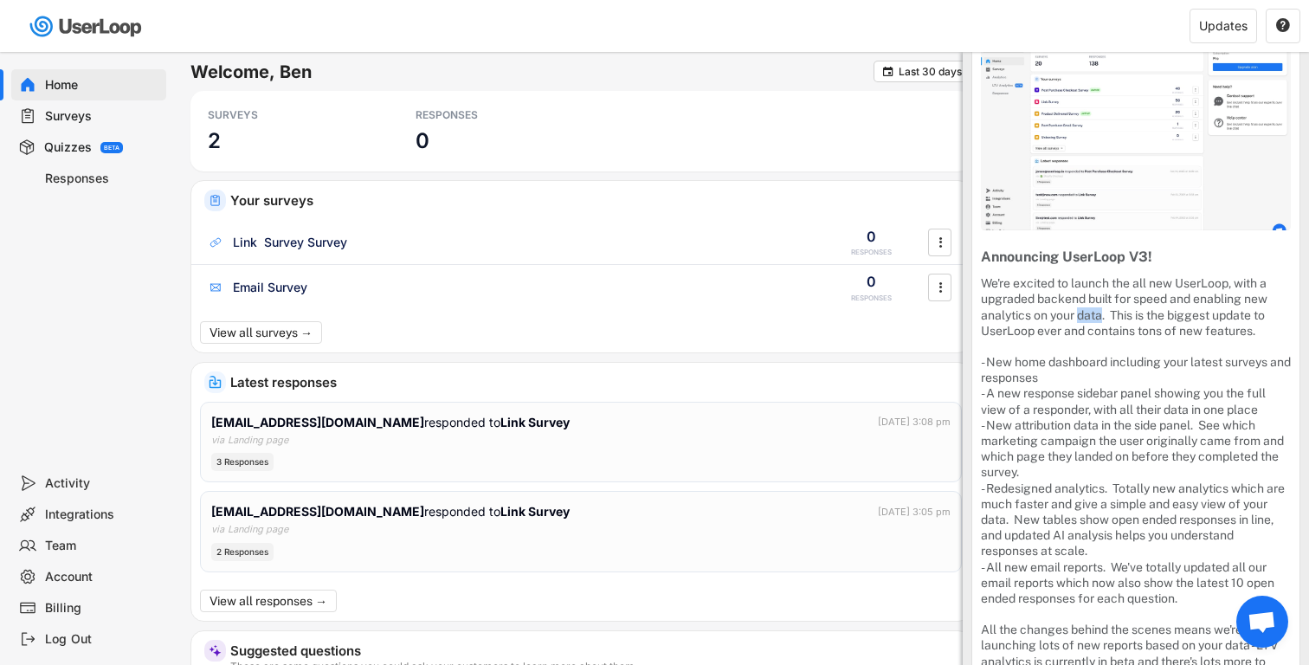
click at [1098, 435] on div "We're excited to launch the all new UserLoop, with a upgraded backend built for…" at bounding box center [1136, 479] width 310 height 409
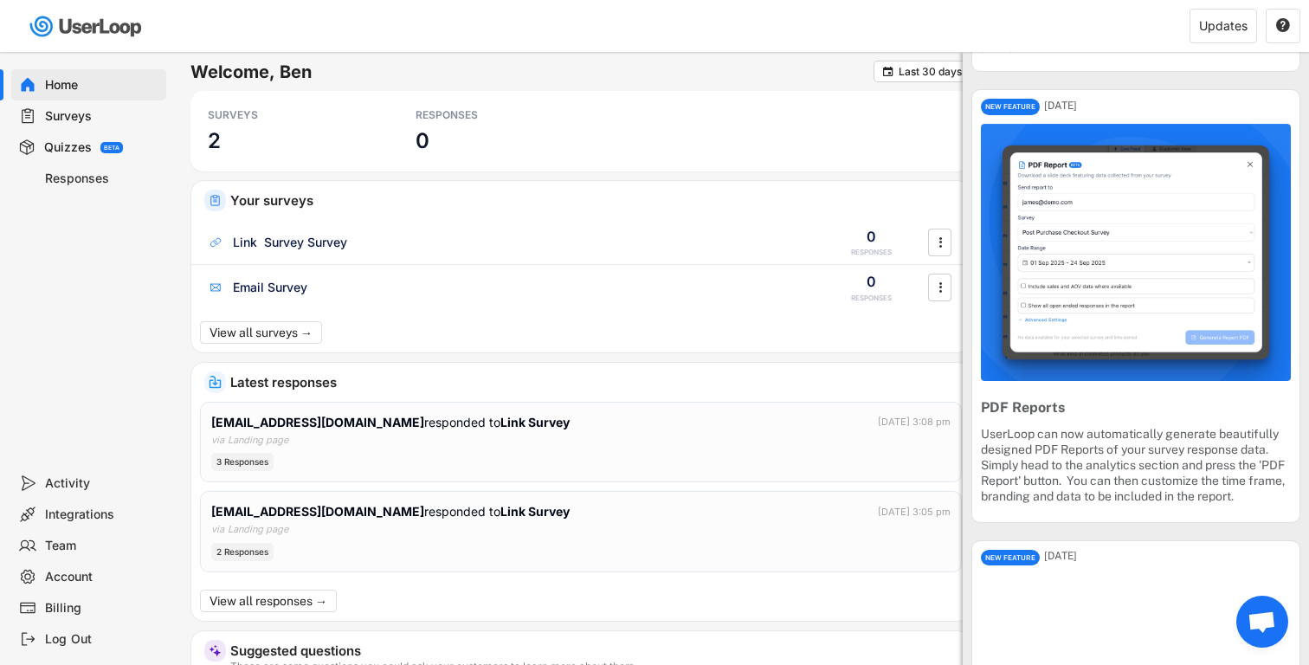
scroll to position [1749, 0]
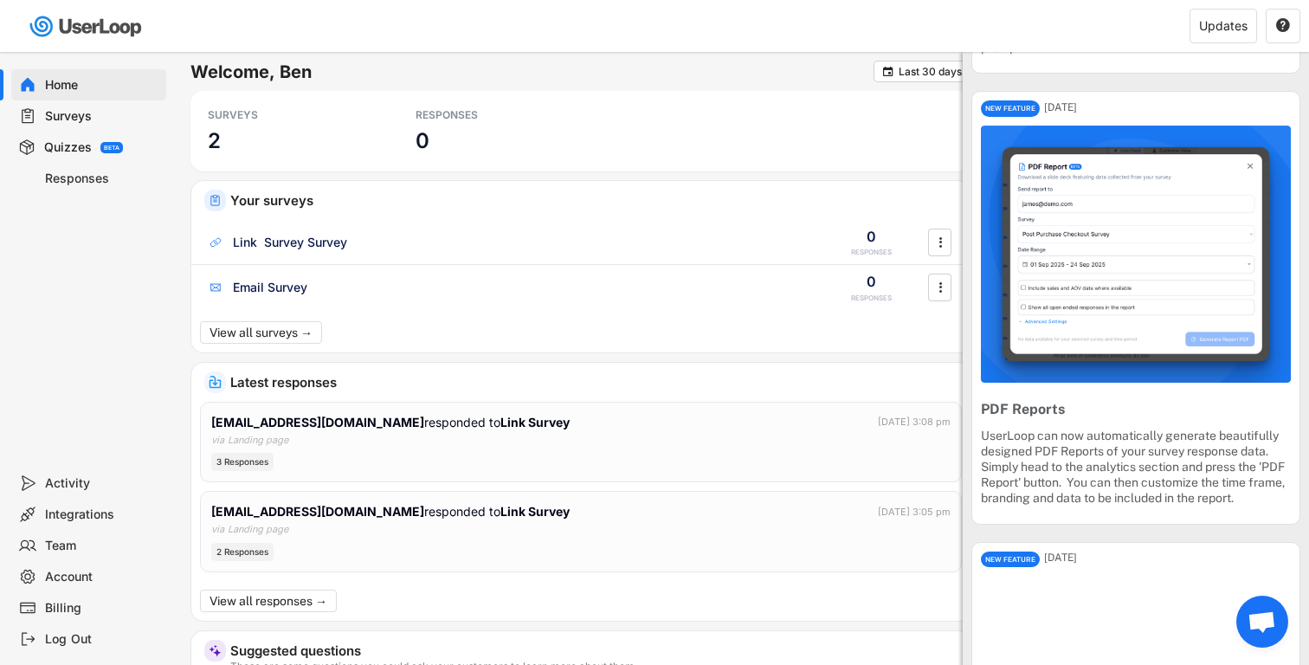
click at [1098, 383] on img at bounding box center [1136, 254] width 310 height 257
click at [1195, 383] on img at bounding box center [1136, 254] width 310 height 257
click at [1008, 116] on div "NEW FEATURE" at bounding box center [1010, 108] width 59 height 16
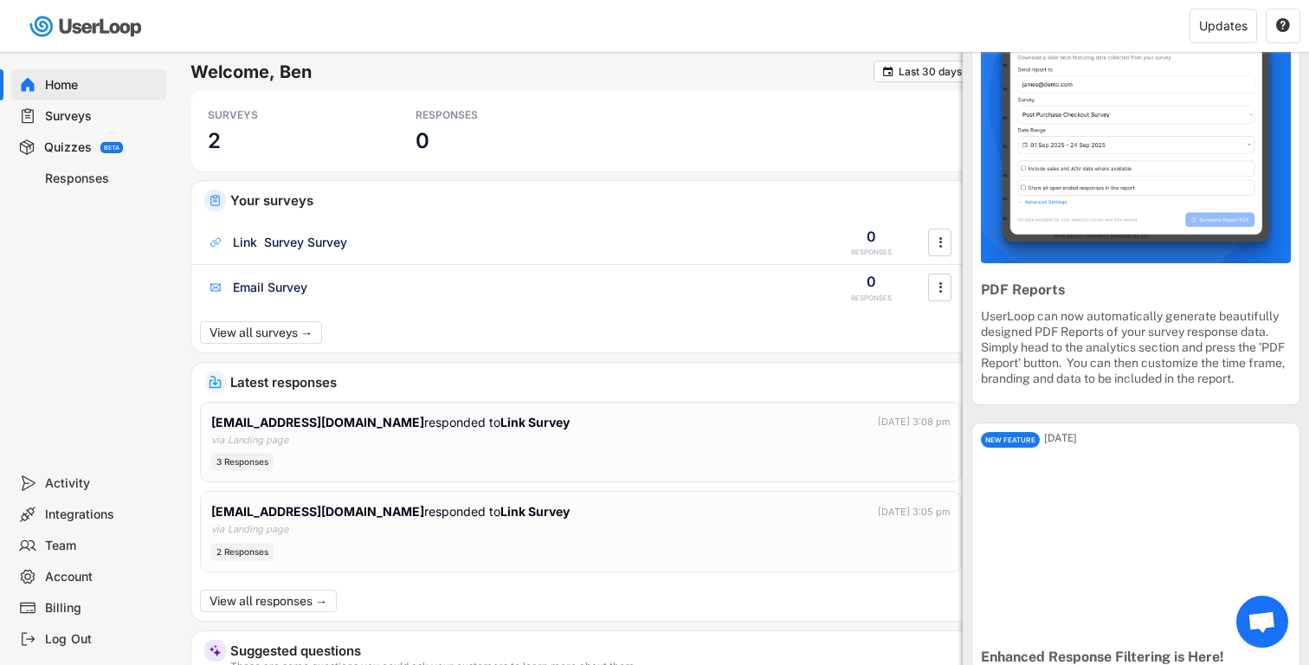
scroll to position [1953, 0]
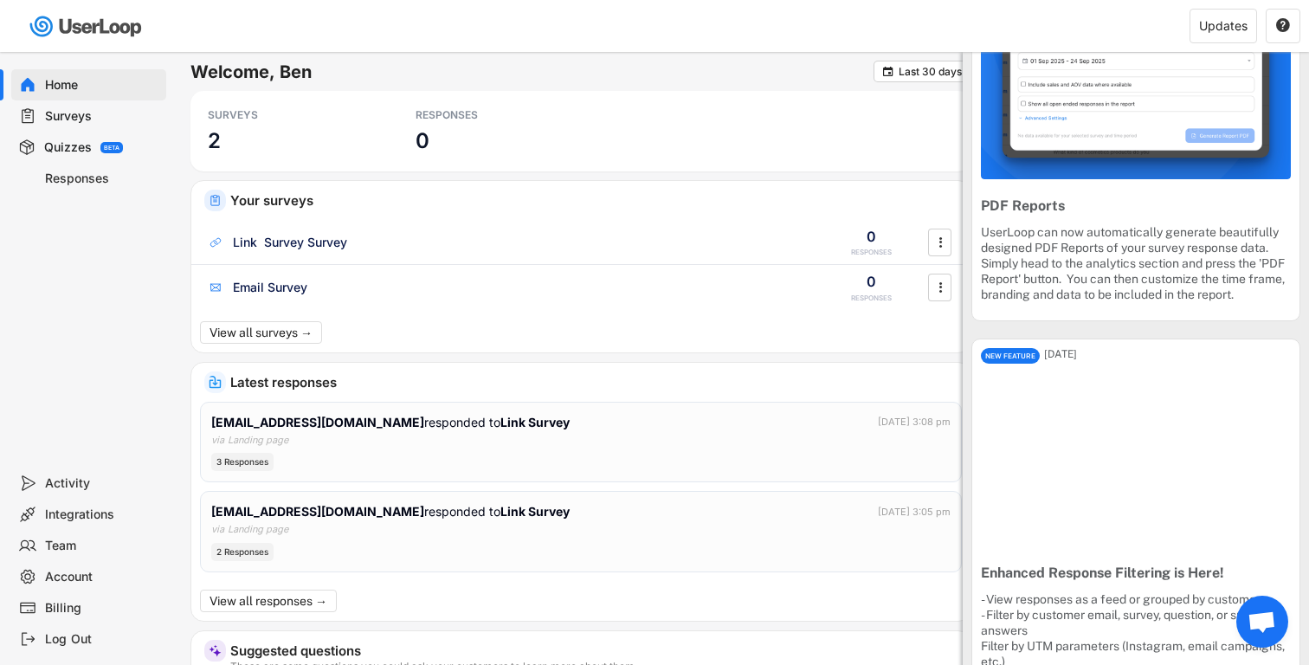
click at [615, 377] on div "Latest responses" at bounding box center [593, 382] width 727 height 13
